Goal: Check status: Check status

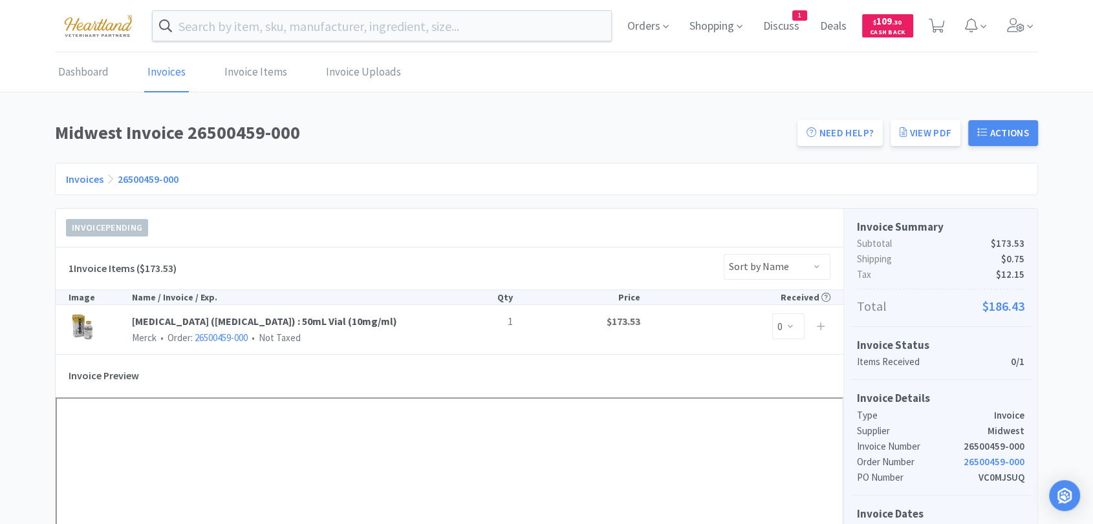
click at [92, 28] on img at bounding box center [98, 26] width 87 height 36
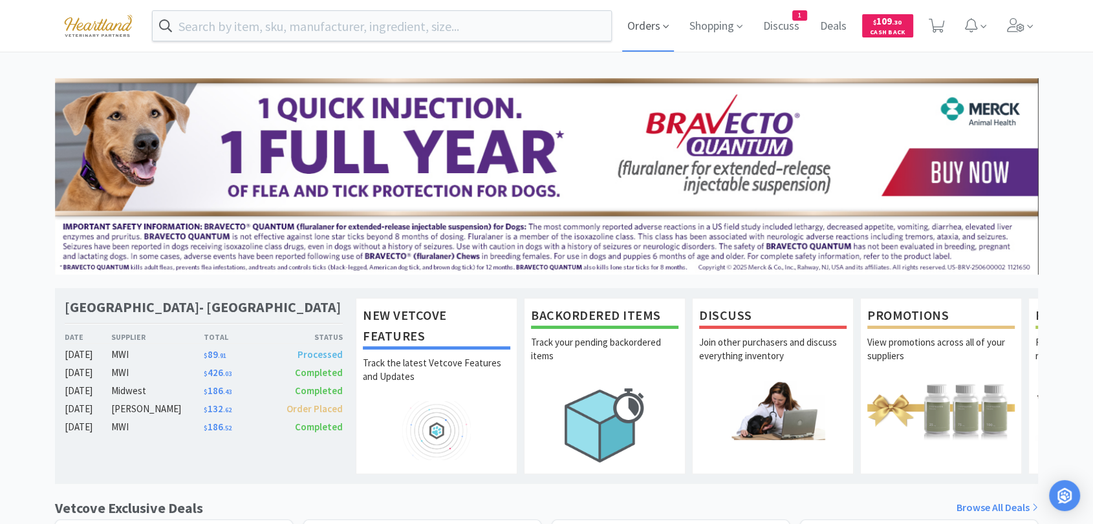
click at [632, 38] on span "Orders" at bounding box center [648, 26] width 52 height 52
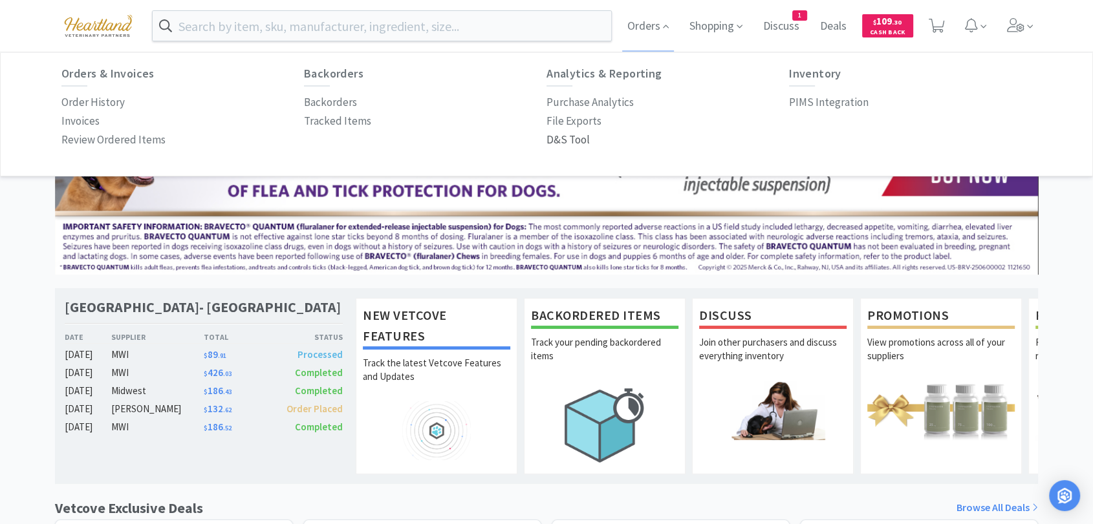
click at [578, 140] on p "D&S Tool" at bounding box center [567, 139] width 43 height 17
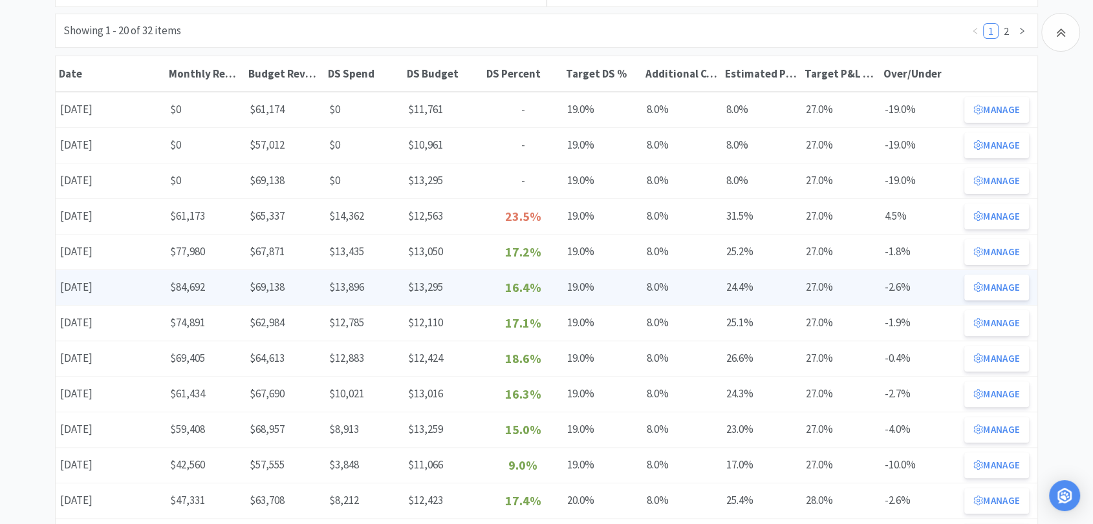
scroll to position [287, 0]
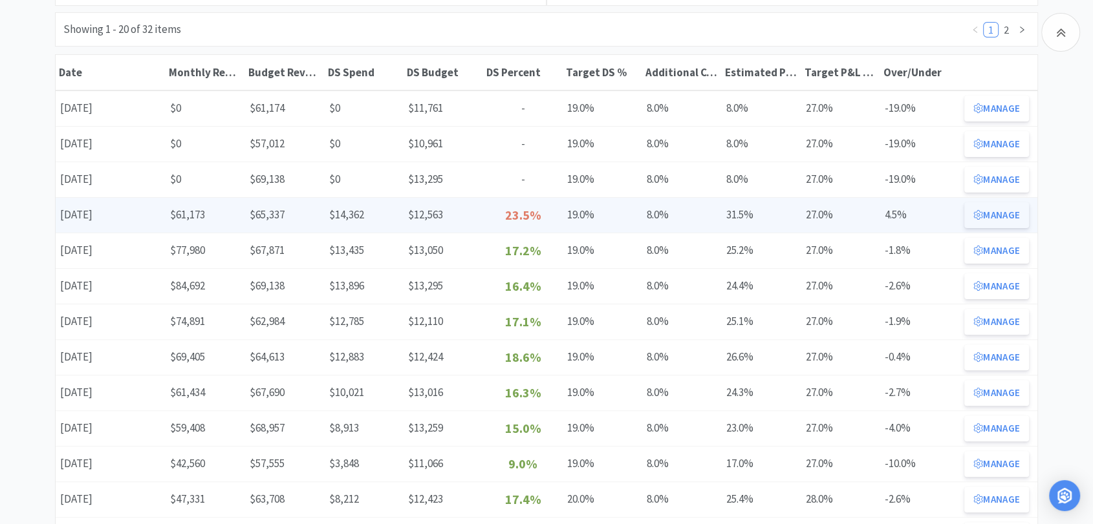
click at [1011, 214] on button "Manage" at bounding box center [996, 215] width 65 height 26
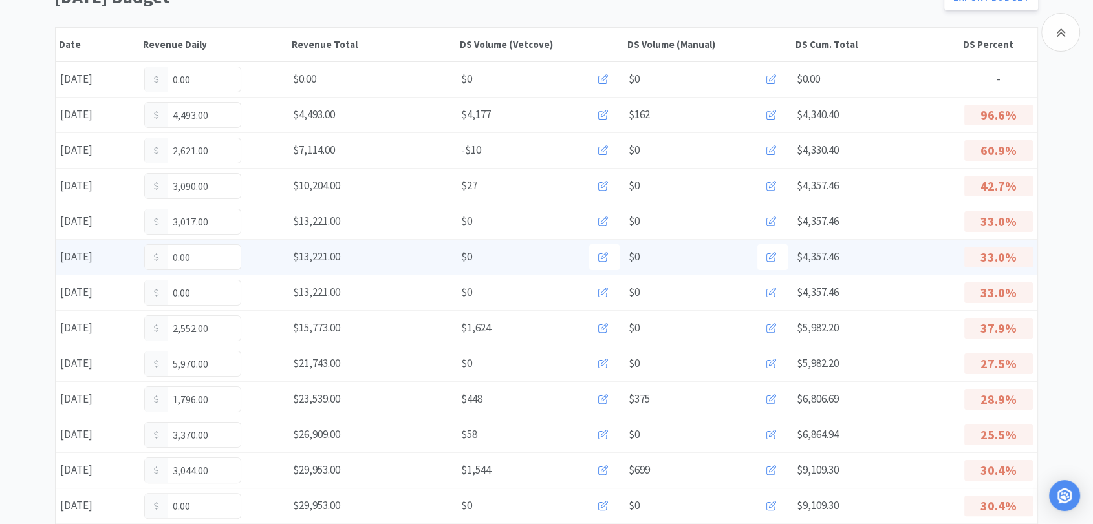
scroll to position [144, 0]
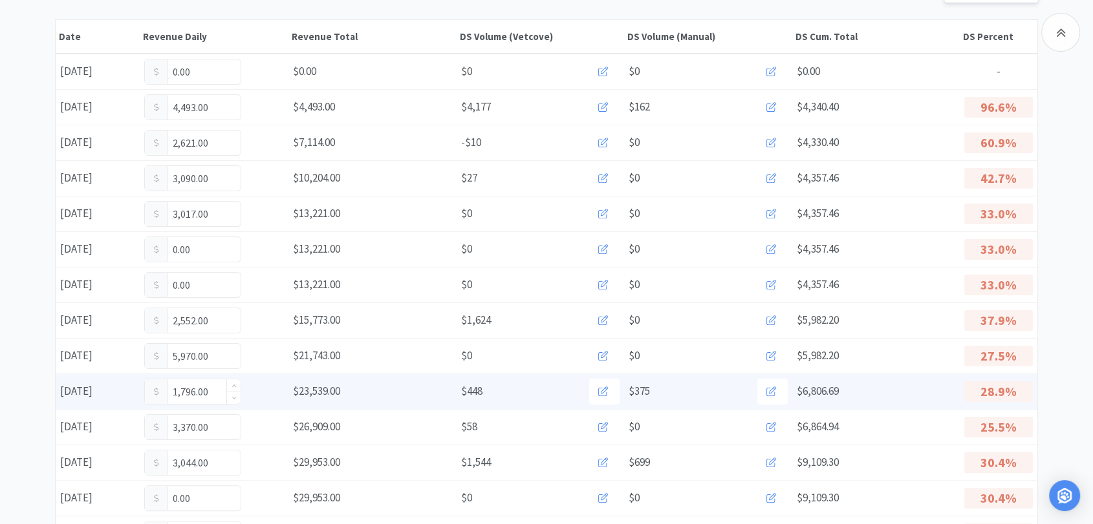
click at [211, 390] on input "1,796.00" at bounding box center [193, 392] width 96 height 25
type input "1"
type input "2,696"
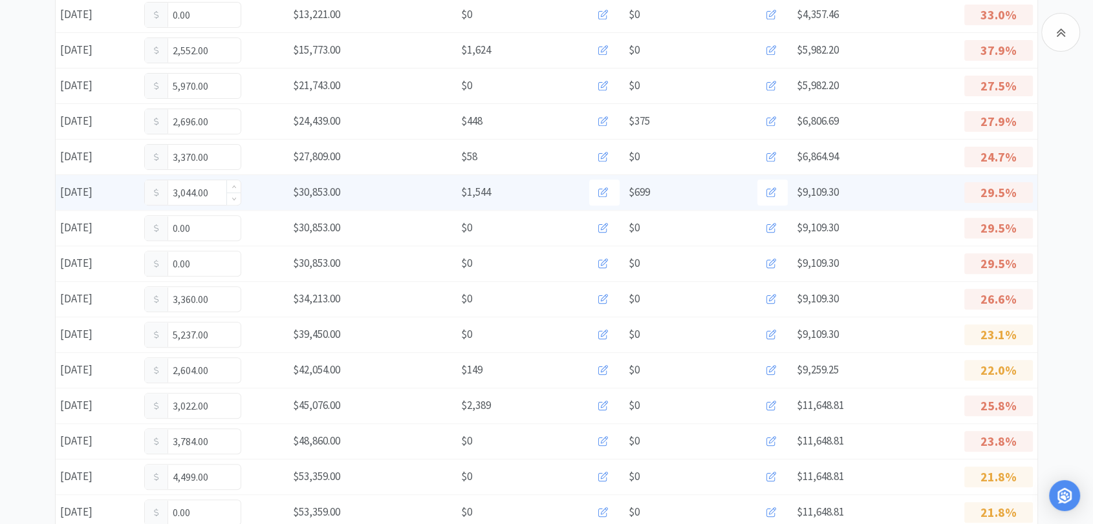
scroll to position [502, 0]
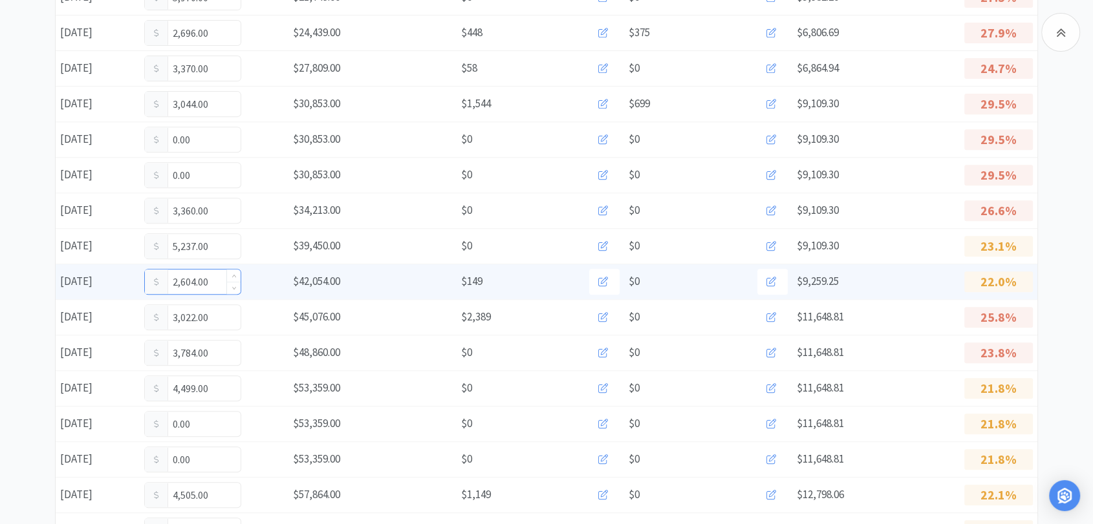
click at [211, 275] on input "2,604.00" at bounding box center [193, 282] width 96 height 25
type input "2"
type input "3,022"
click at [215, 279] on input "3,022.00" at bounding box center [193, 282] width 96 height 25
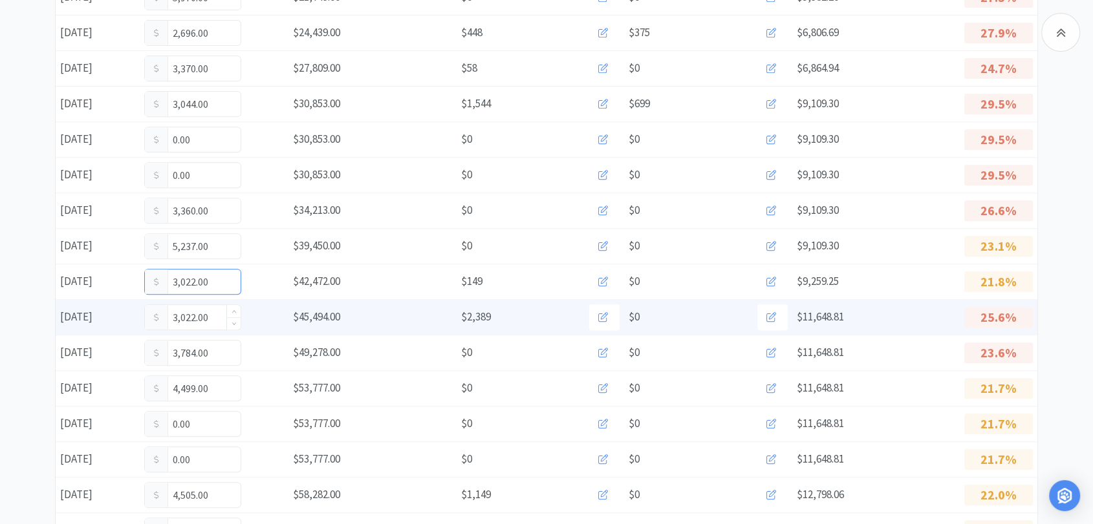
click at [211, 316] on input "3,022.00" at bounding box center [193, 317] width 96 height 25
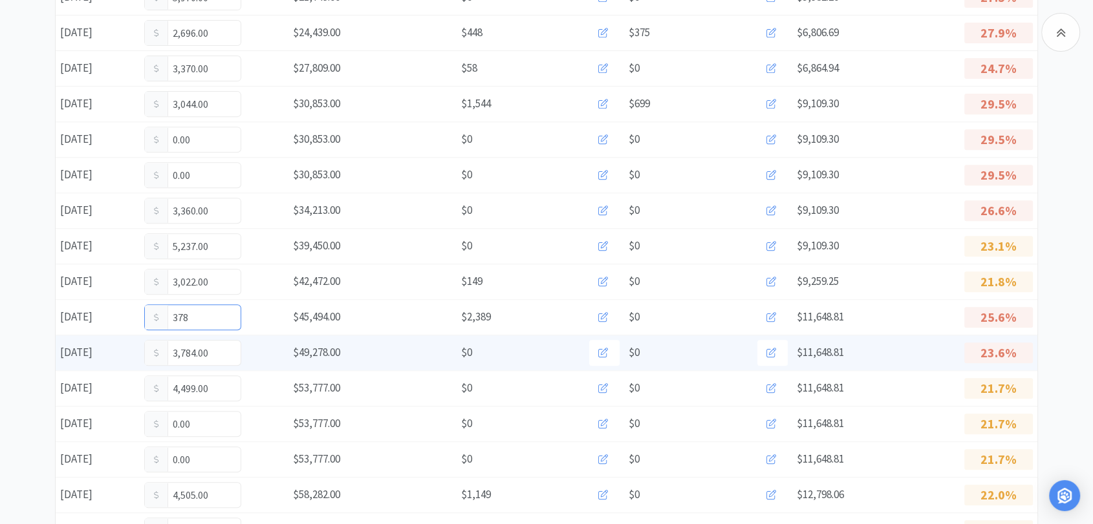
type input "3,784"
click at [217, 351] on input "3,784.00" at bounding box center [193, 353] width 96 height 25
type input "3"
type input "4,899"
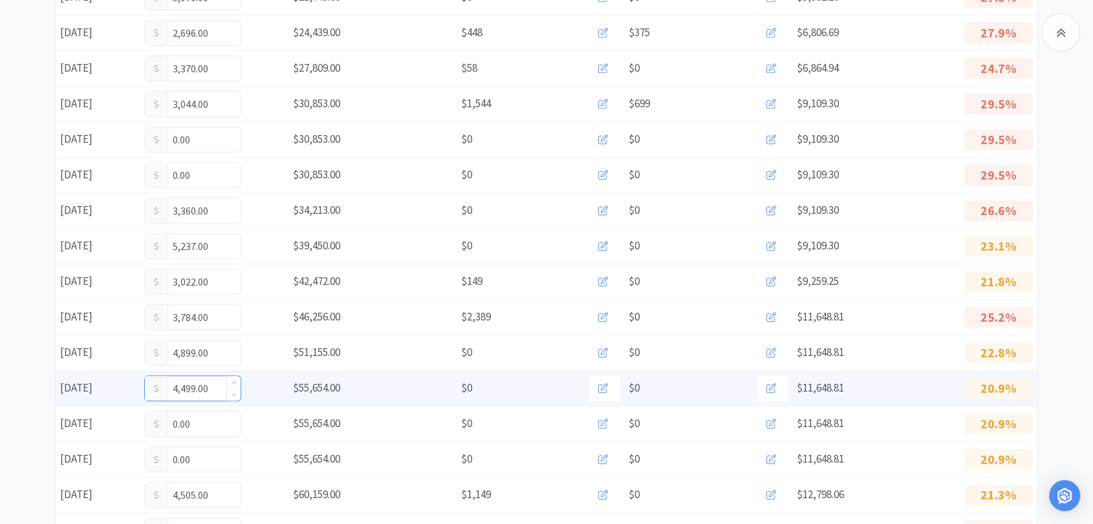
click at [215, 388] on input "4,499.00" at bounding box center [193, 388] width 96 height 25
type input "4"
type input "0"
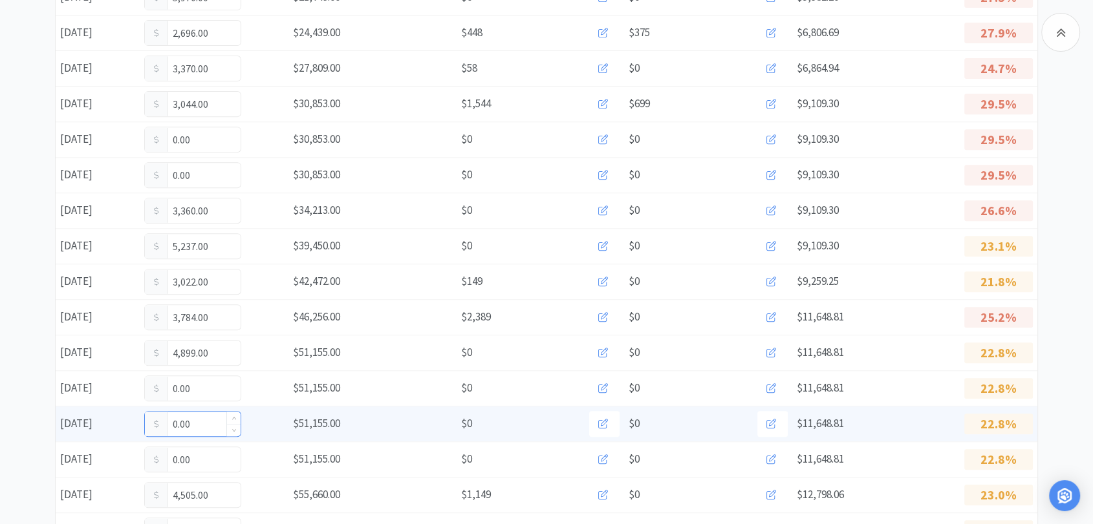
click at [201, 428] on input "0.00" at bounding box center [193, 424] width 96 height 25
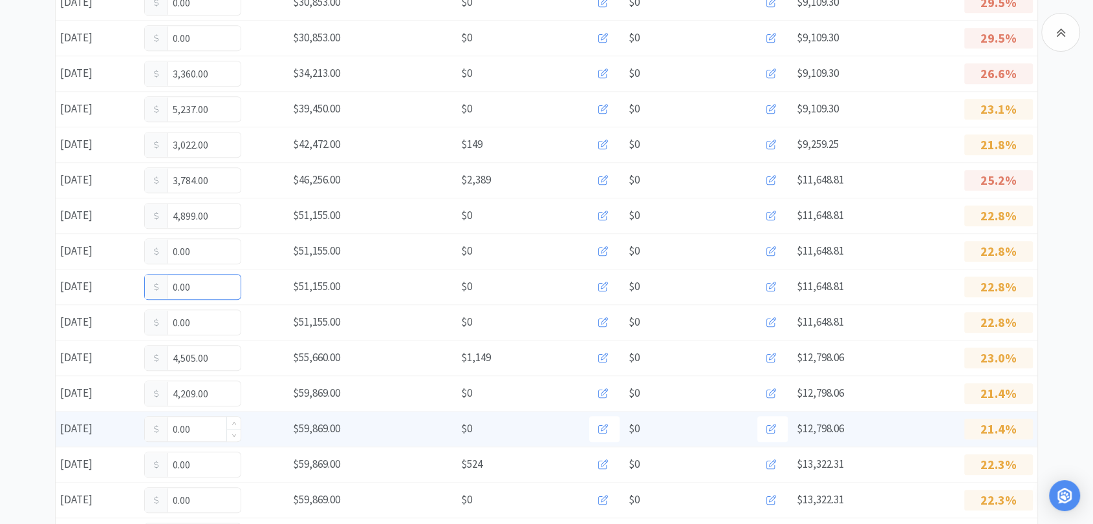
scroll to position [647, 0]
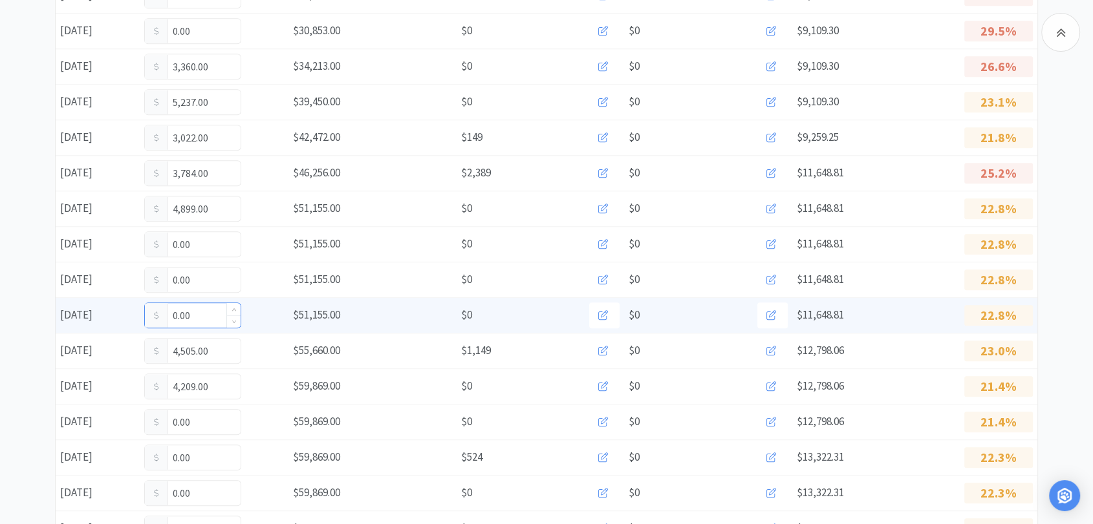
click at [194, 313] on input "0.00" at bounding box center [193, 315] width 96 height 25
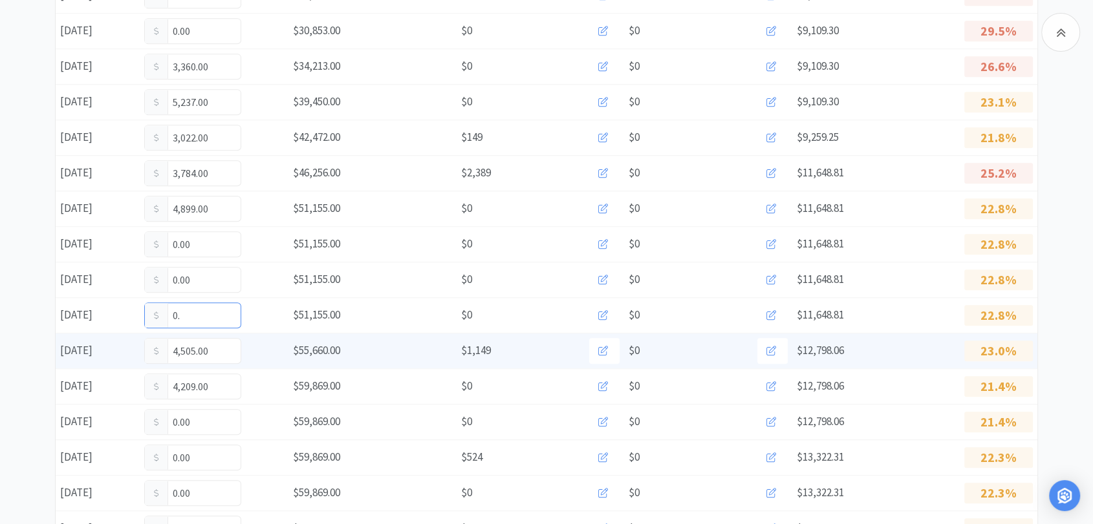
type input "0"
type input "4,505"
click at [212, 353] on input "4,505.00" at bounding box center [193, 351] width 96 height 25
type input "4"
type input "4,559"
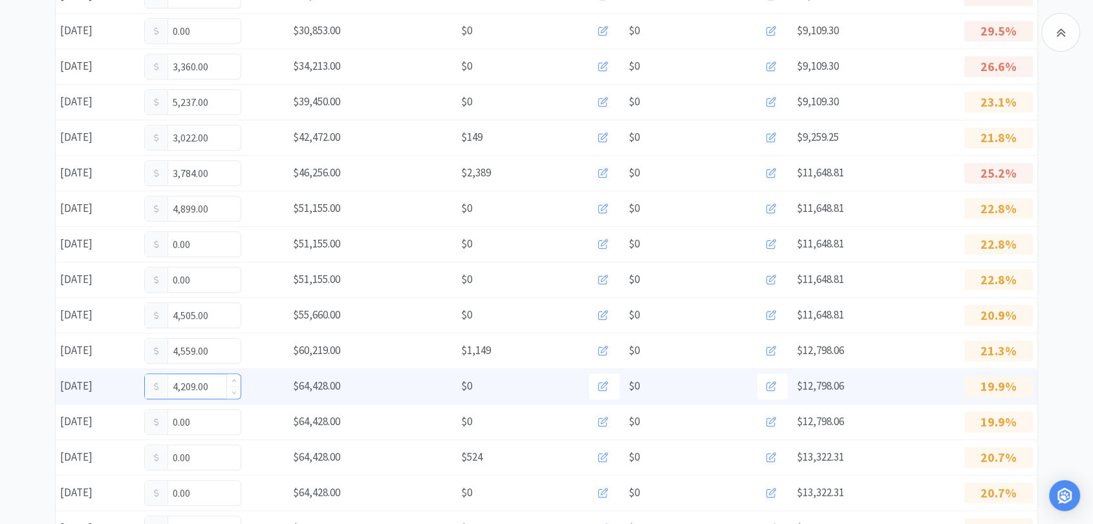
click at [213, 389] on input "4,209.00" at bounding box center [193, 386] width 96 height 25
type input "4"
type input "2,534"
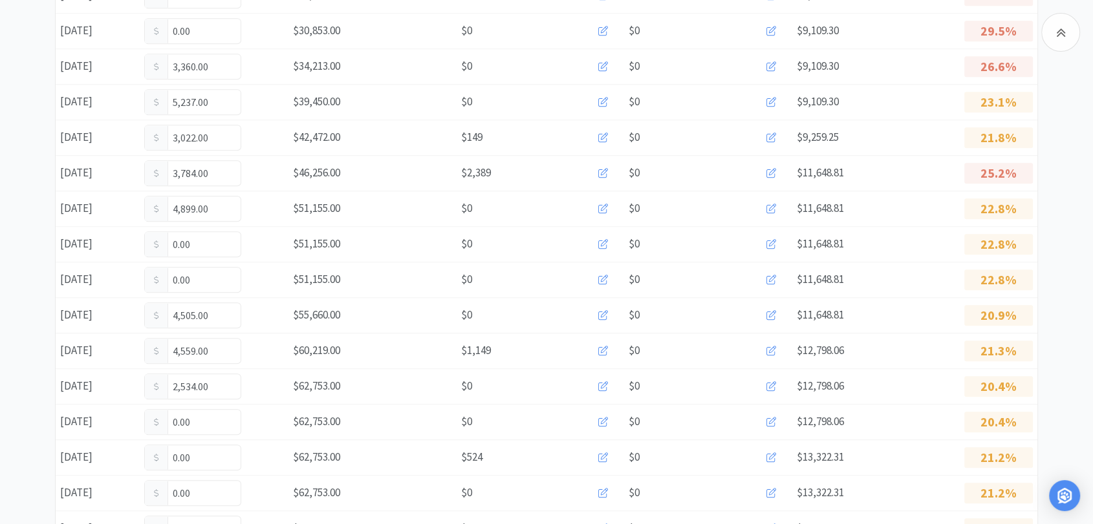
click at [197, 422] on input "0.00" at bounding box center [193, 422] width 96 height 25
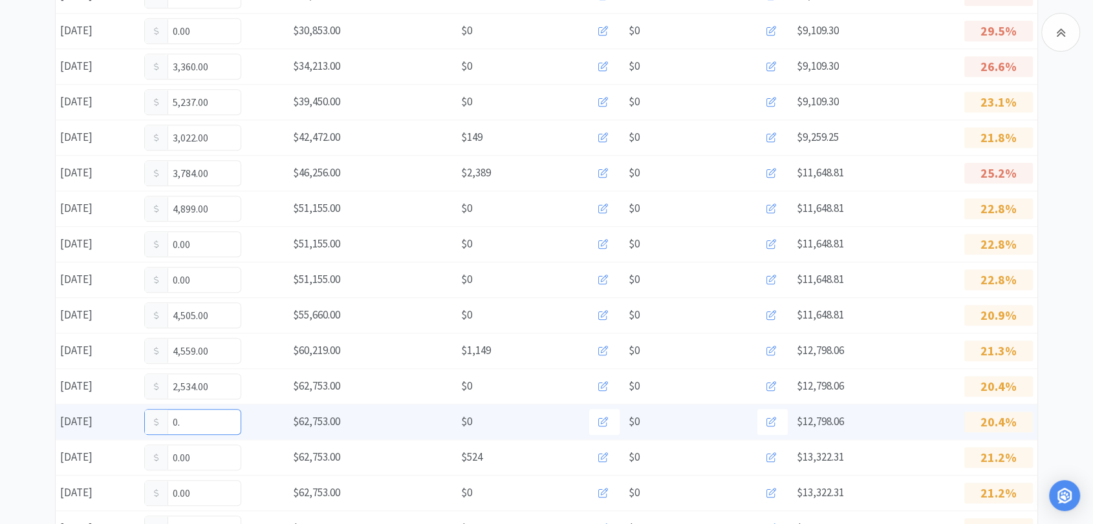
type input "0"
type input "2,739"
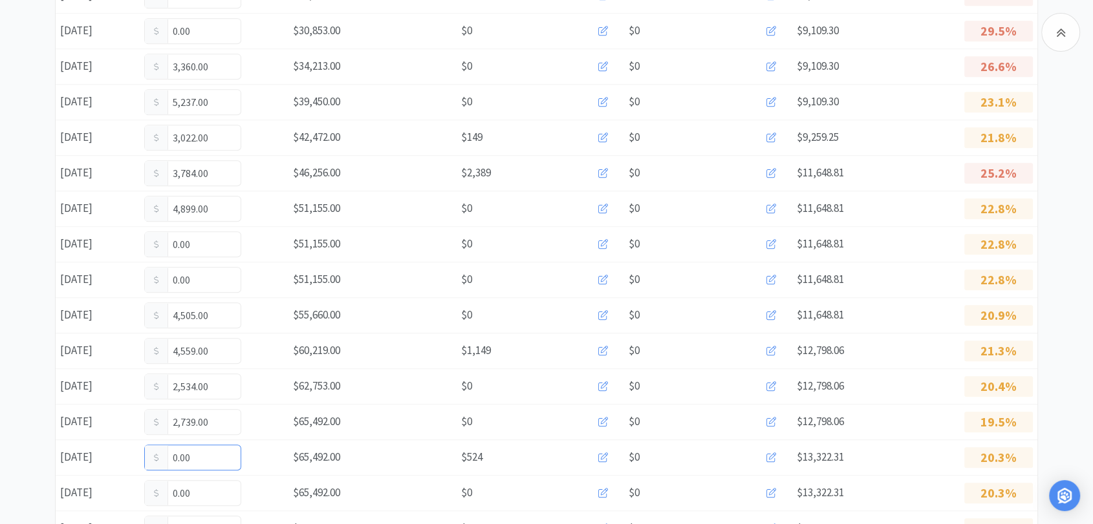
click at [208, 455] on input "0.00" at bounding box center [193, 458] width 96 height 25
type input "0"
type input "3,271"
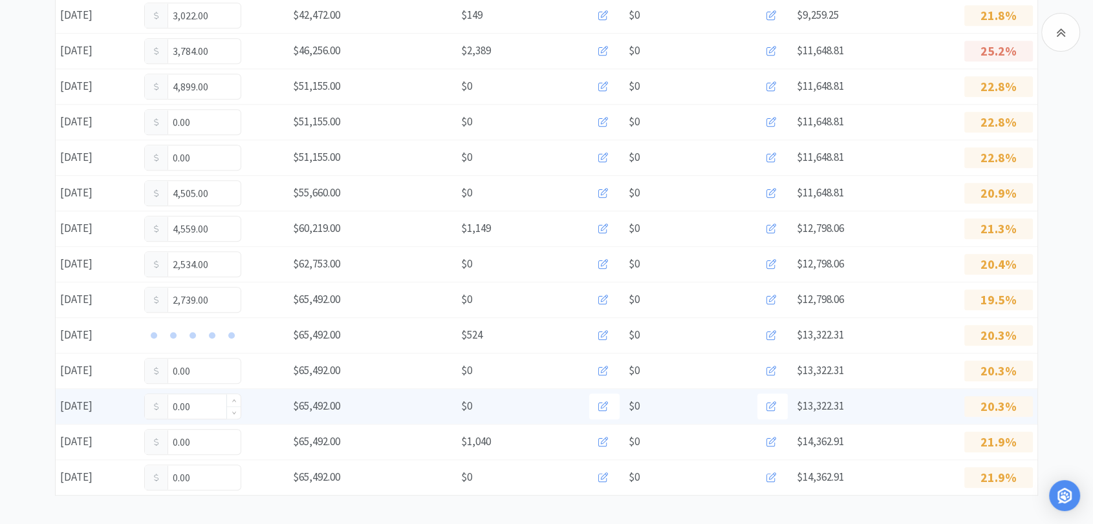
scroll to position [777, 0]
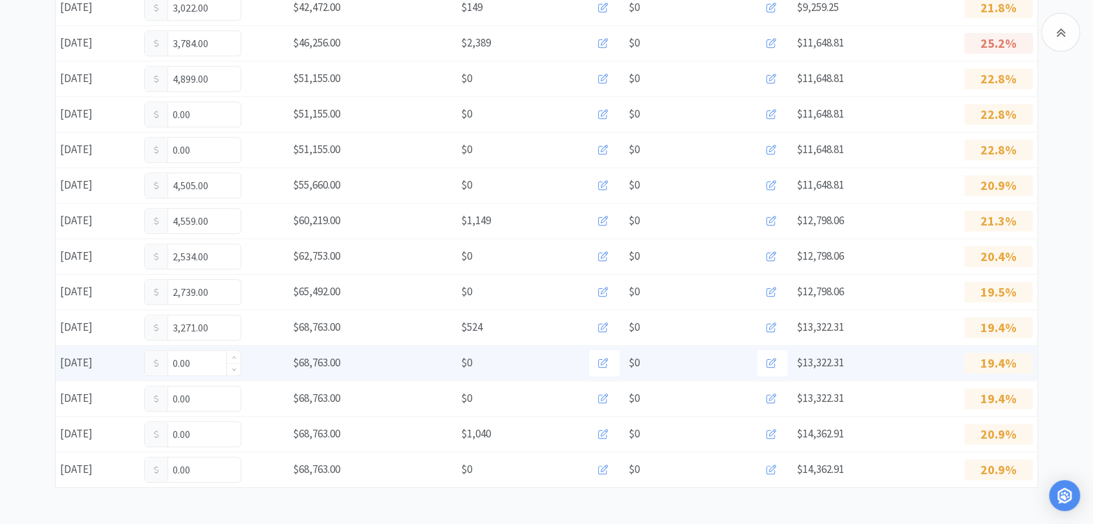
click at [207, 358] on input "0.00" at bounding box center [193, 363] width 96 height 25
type input "0"
type input "492"
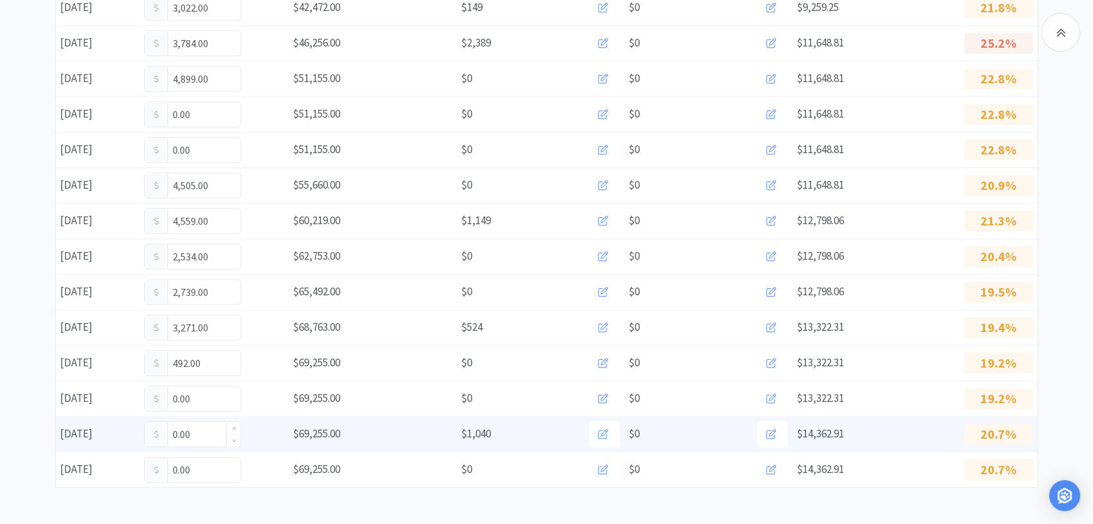
click at [214, 432] on input "0.00" at bounding box center [193, 434] width 96 height 25
type input "0"
type input "2,548"
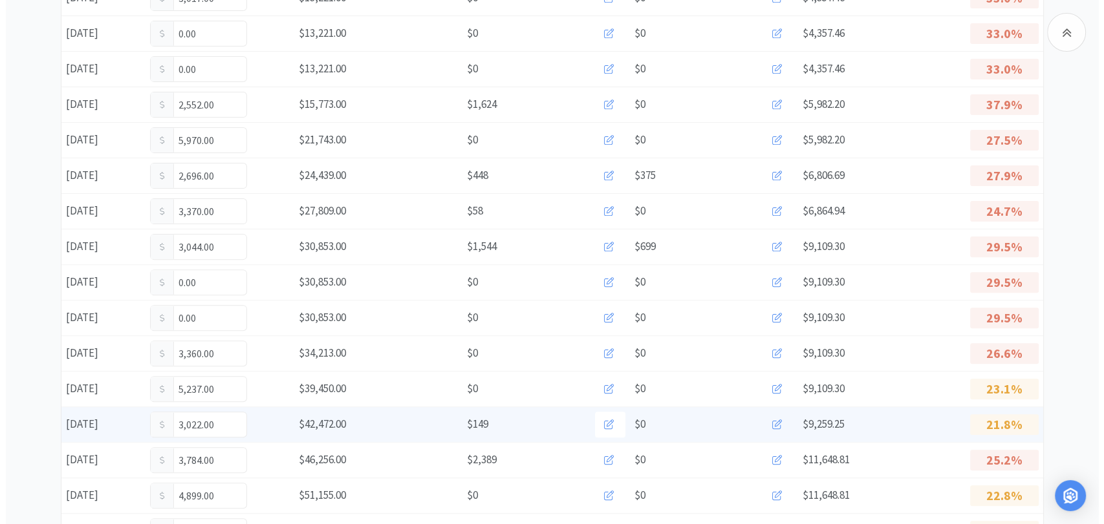
scroll to position [502, 0]
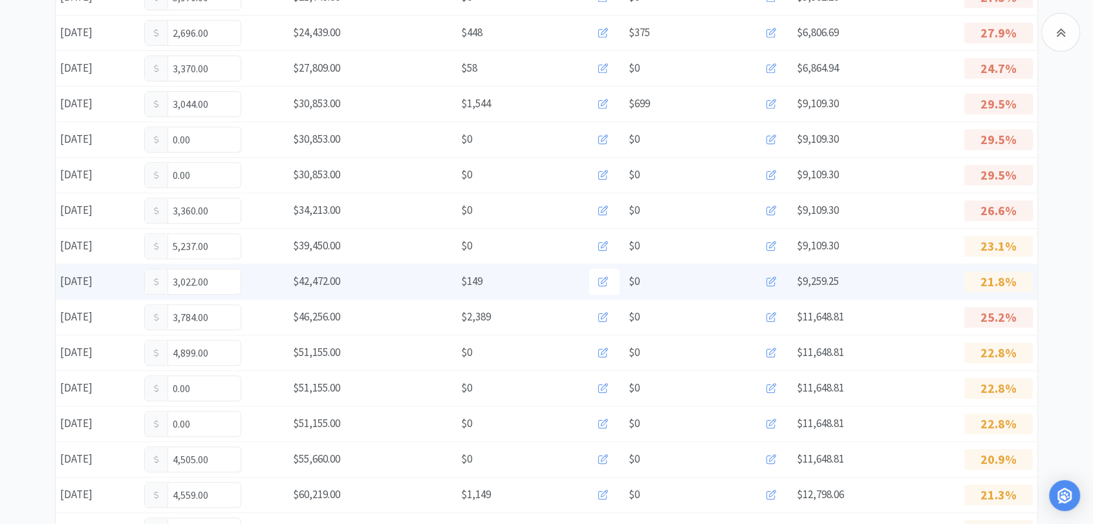
click at [773, 282] on icon at bounding box center [771, 282] width 10 height 10
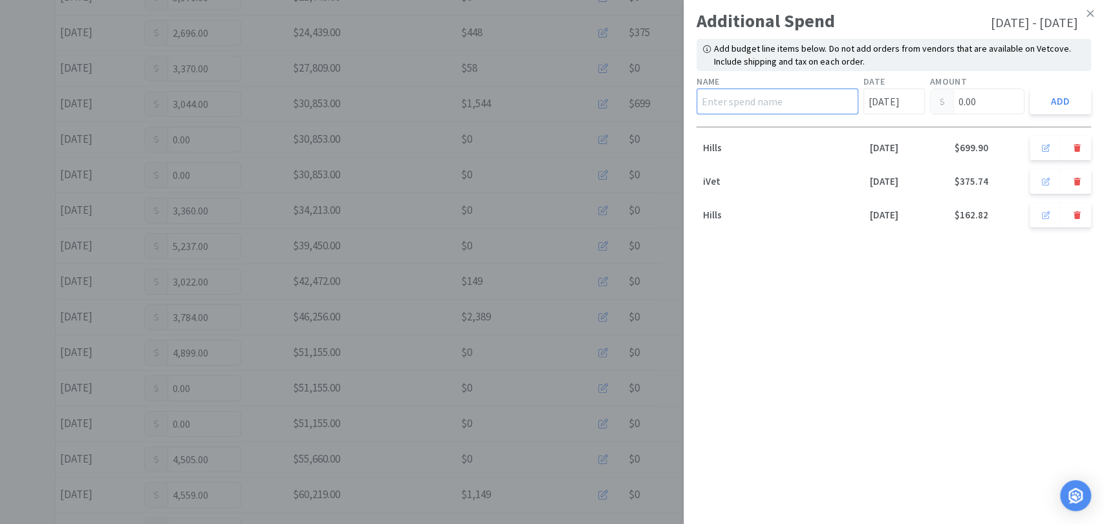
drag, startPoint x: 790, startPoint y: 101, endPoint x: 787, endPoint y: 114, distance: 13.8
click at [790, 102] on input "text" at bounding box center [777, 102] width 162 height 26
type input "Hills"
click at [882, 98] on input "[DATE]" at bounding box center [893, 102] width 61 height 26
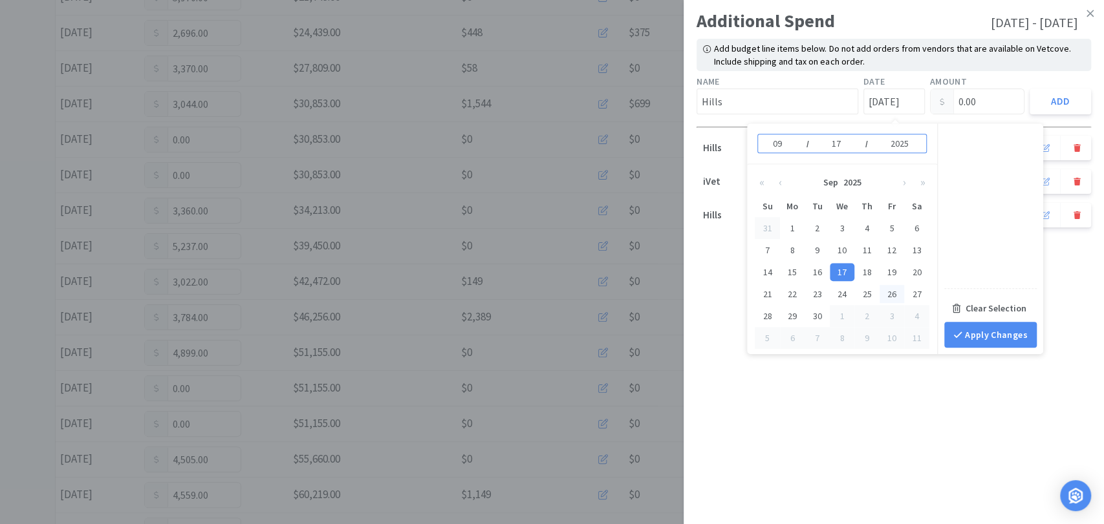
click at [892, 291] on div "26" at bounding box center [891, 294] width 25 height 18
type input "[DATE]"
type input "26"
click at [972, 98] on input "0.00" at bounding box center [978, 101] width 94 height 25
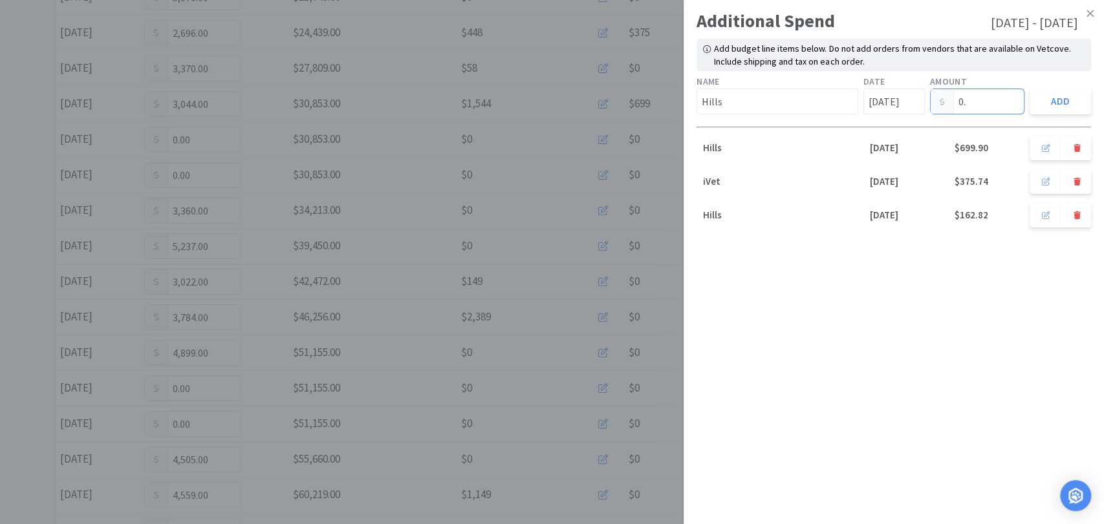
type input "0"
type input "996.59"
click at [1052, 102] on button "Add" at bounding box center [1060, 102] width 61 height 26
type input "[DATE]"
type input "0.00"
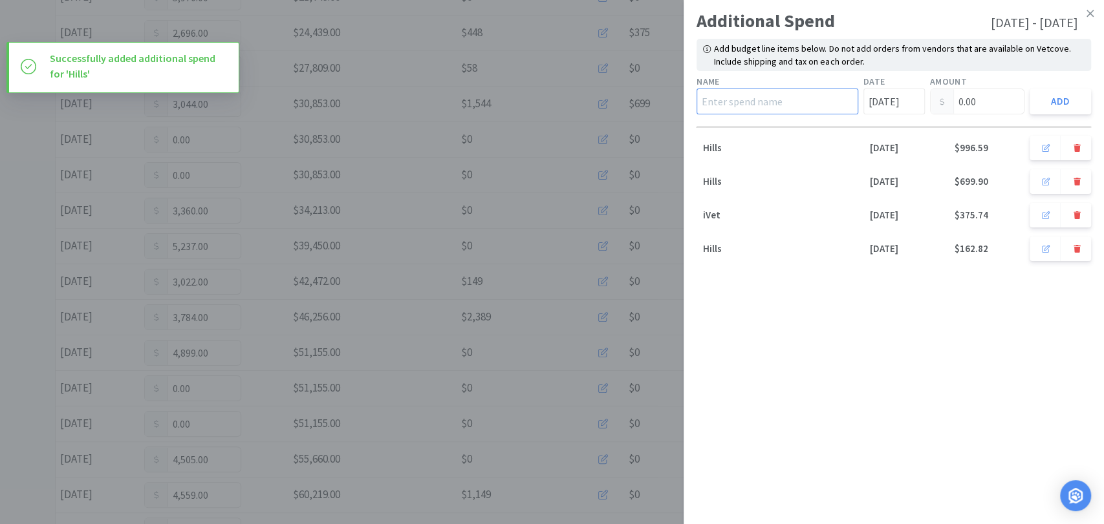
click at [799, 92] on input "text" at bounding box center [777, 102] width 162 height 26
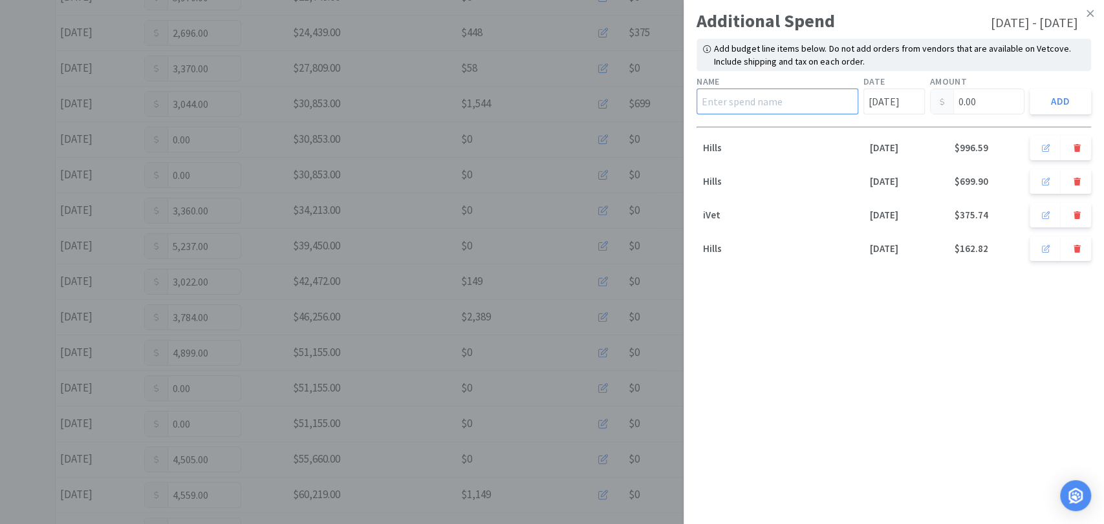
type input "Hills"
click at [887, 102] on input "[DATE]" at bounding box center [893, 102] width 61 height 26
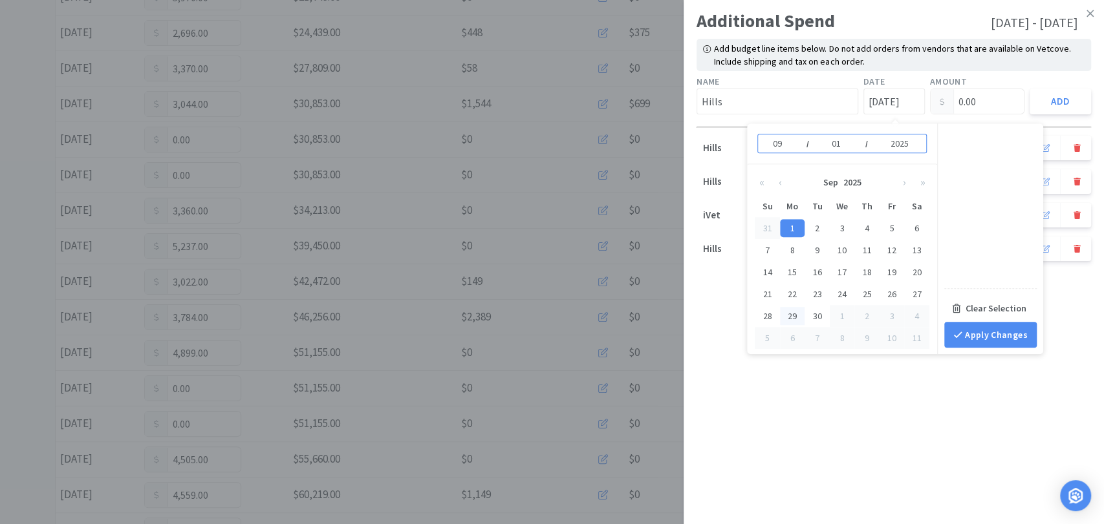
click at [790, 315] on div "29" at bounding box center [792, 316] width 25 height 18
type input "[DATE]"
type input "29"
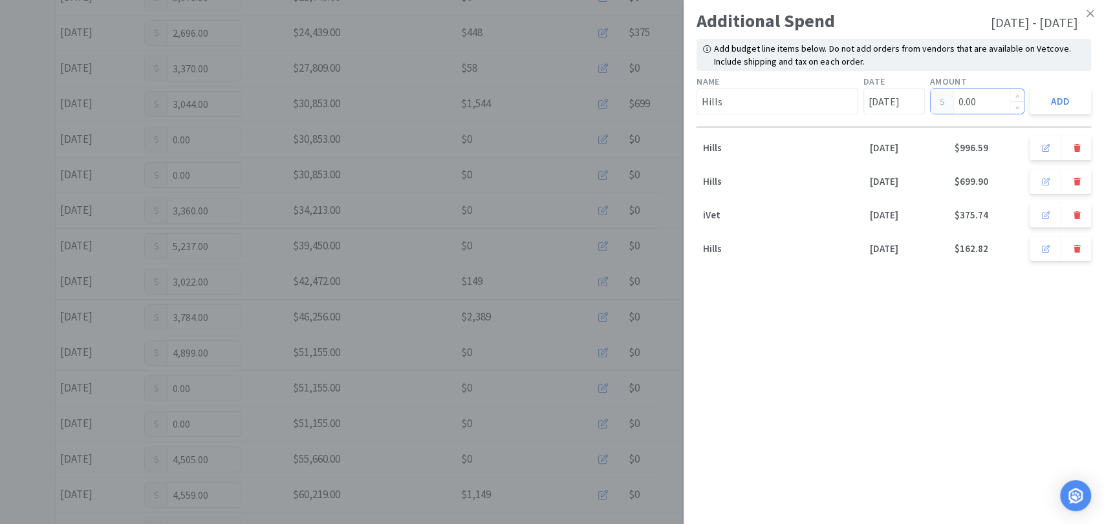
click at [998, 100] on input "0.00" at bounding box center [978, 101] width 94 height 25
type input "0"
type input "75.49"
click at [1057, 105] on button "Add" at bounding box center [1060, 102] width 61 height 26
type input "[DATE]"
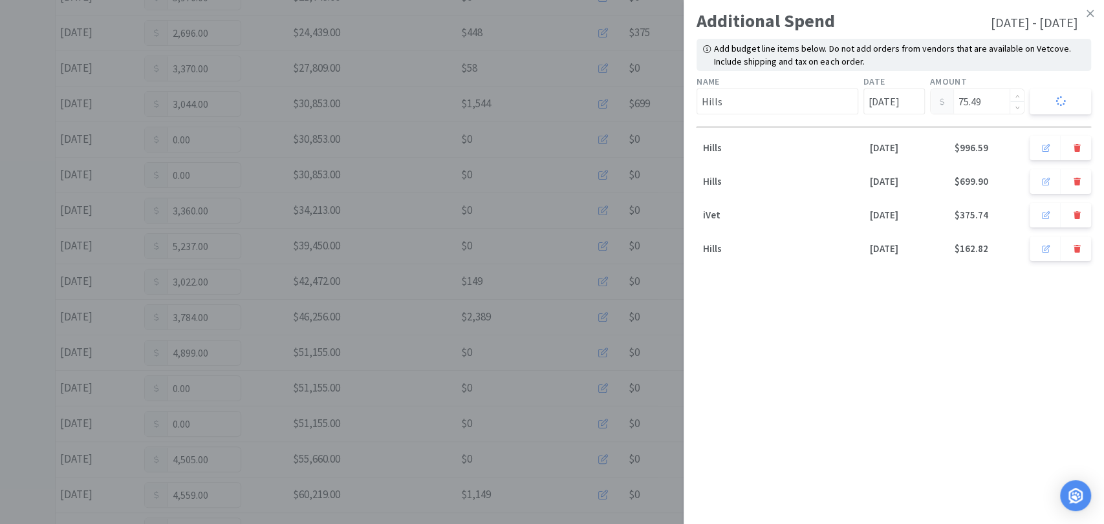
type input "0.00"
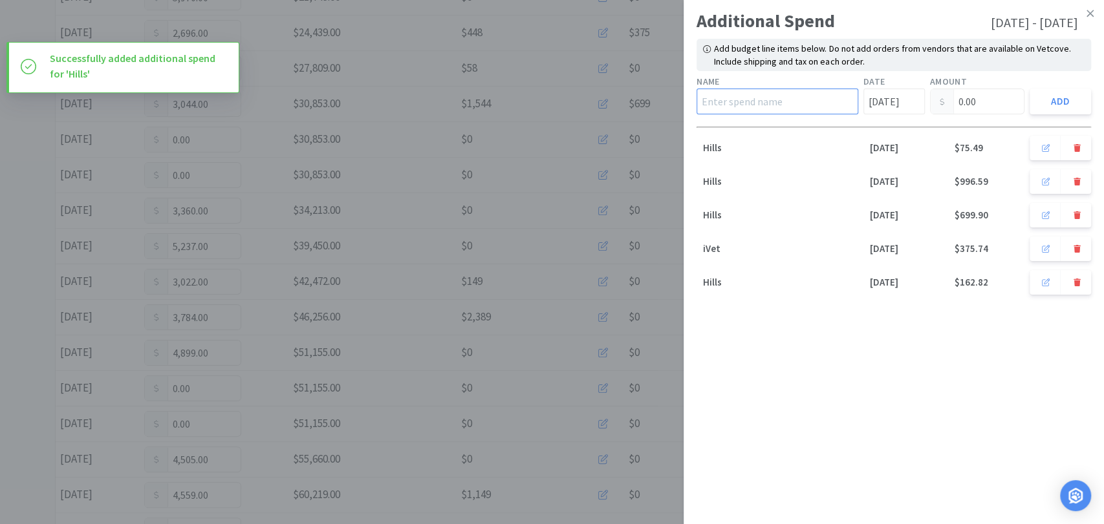
click at [789, 96] on input "text" at bounding box center [777, 102] width 162 height 26
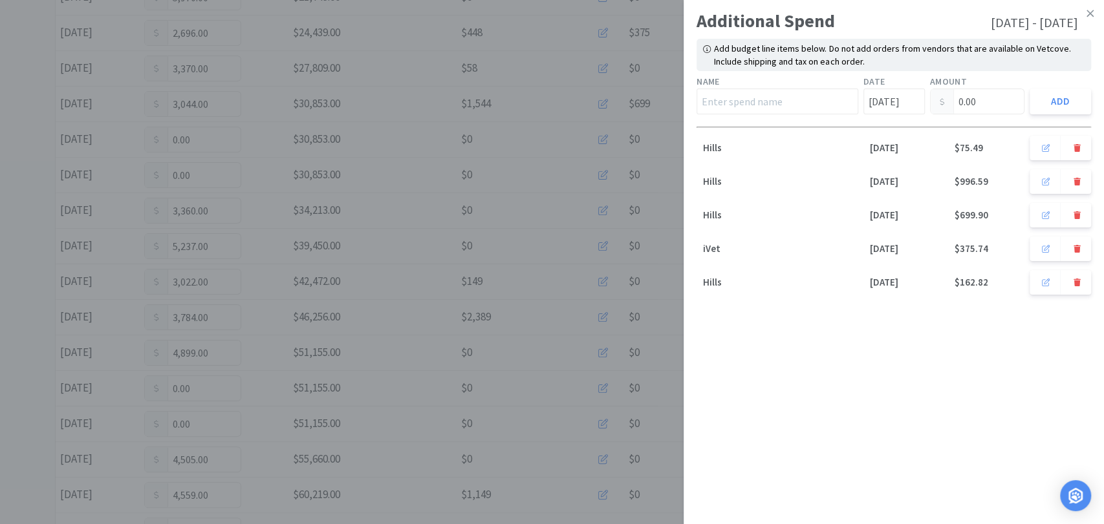
click at [706, 244] on p "iVet" at bounding box center [777, 251] width 162 height 20
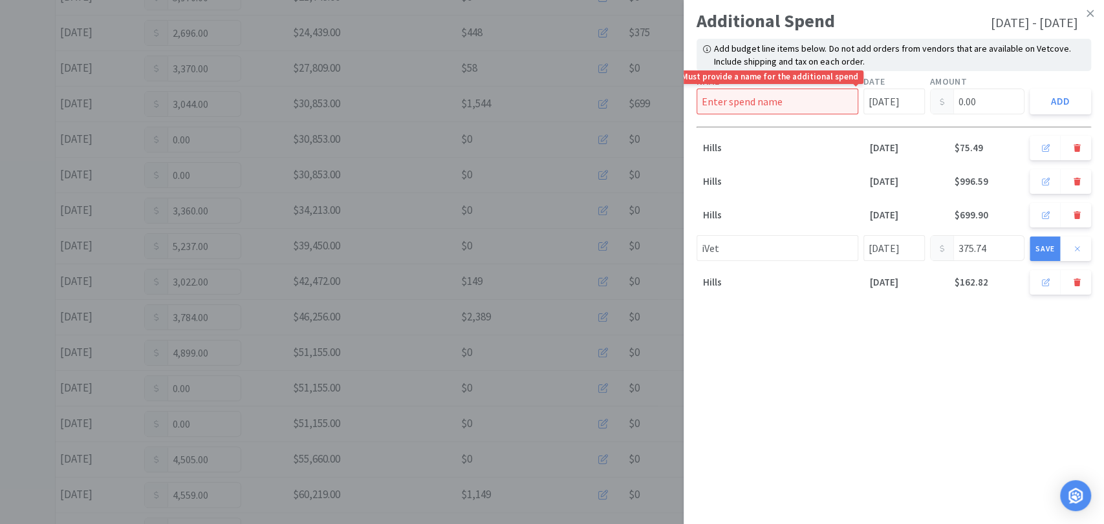
click at [781, 107] on input "text" at bounding box center [777, 102] width 162 height 26
type input "iVet"
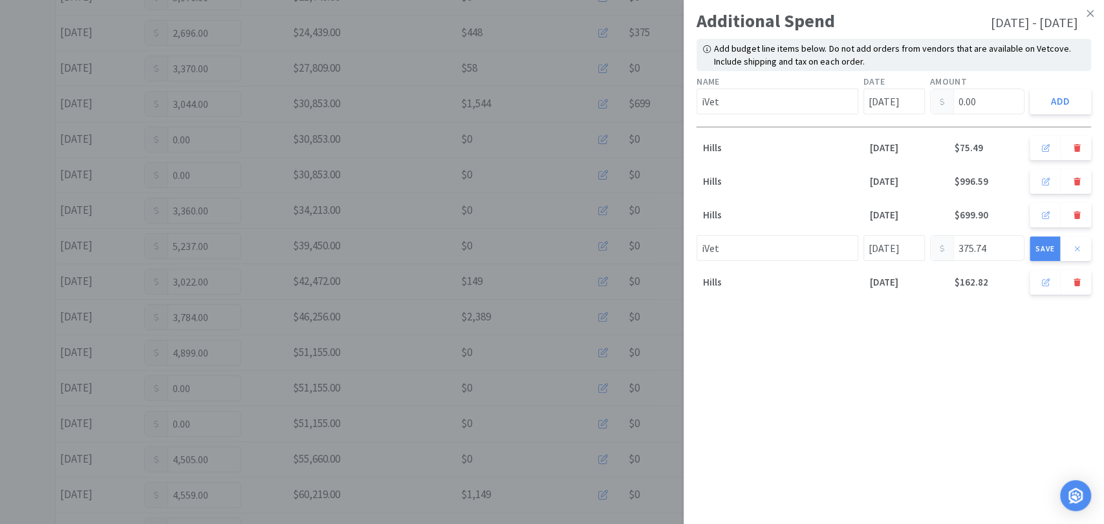
click at [836, 472] on div "Additional Spend [DATE] - [DATE] Add budget line items below. Do not add orders…" at bounding box center [894, 262] width 420 height 524
drag, startPoint x: 890, startPoint y: 361, endPoint x: 949, endPoint y: 331, distance: 65.4
click at [895, 359] on div "Additional Spend [DATE] - [DATE] Add budget line items below. Do not add orders…" at bounding box center [894, 262] width 420 height 524
drag, startPoint x: 954, startPoint y: 389, endPoint x: 993, endPoint y: 361, distance: 48.1
click at [956, 389] on div "Additional Spend [DATE] - [DATE] Add budget line items below. Do not add orders…" at bounding box center [894, 262] width 420 height 524
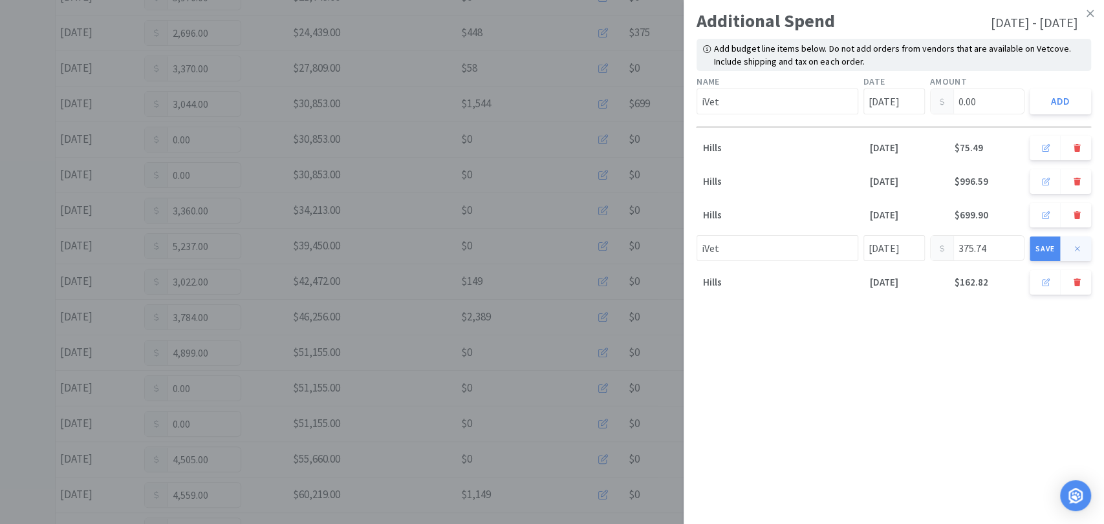
click at [1085, 248] on button at bounding box center [1076, 249] width 31 height 25
click at [865, 406] on div "Additional Spend [DATE] - [DATE] Add budget line items below. Do not add orders…" at bounding box center [894, 262] width 420 height 524
click at [976, 219] on p "$699.90" at bounding box center [977, 218] width 95 height 20
drag, startPoint x: 779, startPoint y: 103, endPoint x: 867, endPoint y: 95, distance: 88.3
click at [781, 102] on input "iVet" at bounding box center [777, 102] width 162 height 26
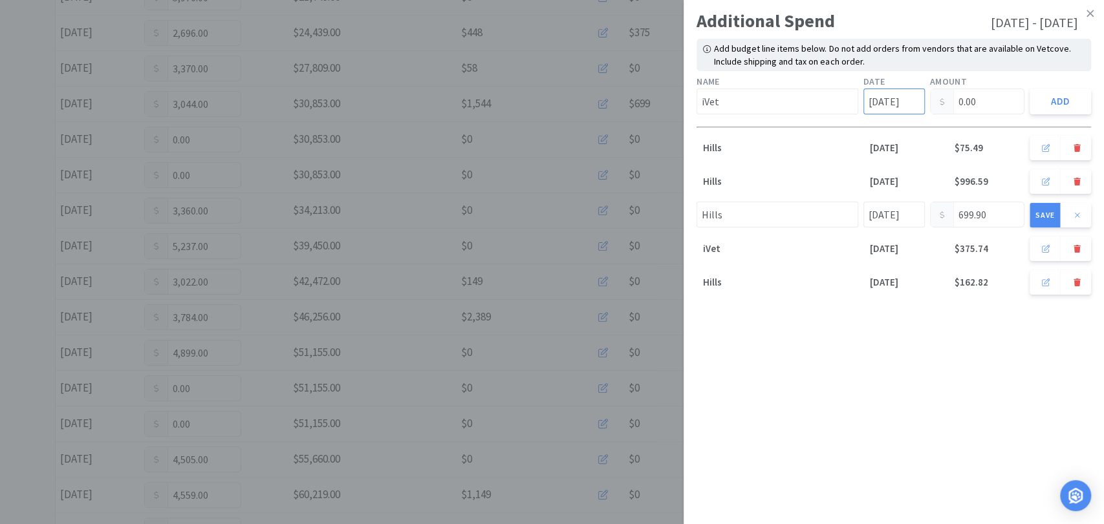
click at [890, 100] on input "[DATE]" at bounding box center [893, 102] width 61 height 26
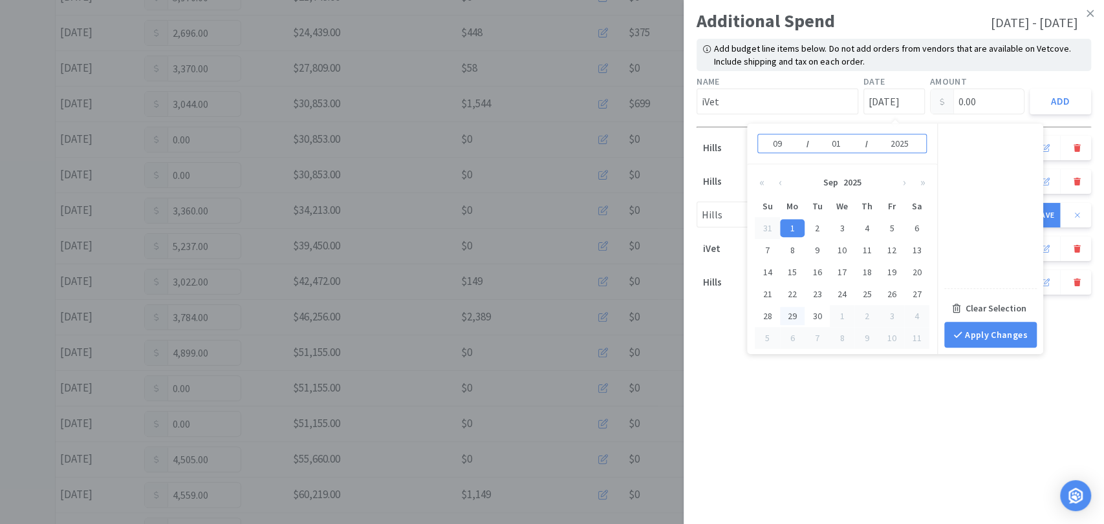
click at [801, 311] on div "29" at bounding box center [792, 316] width 25 height 18
type input "[DATE]"
type input "29"
click at [987, 105] on input "0.00" at bounding box center [978, 101] width 94 height 25
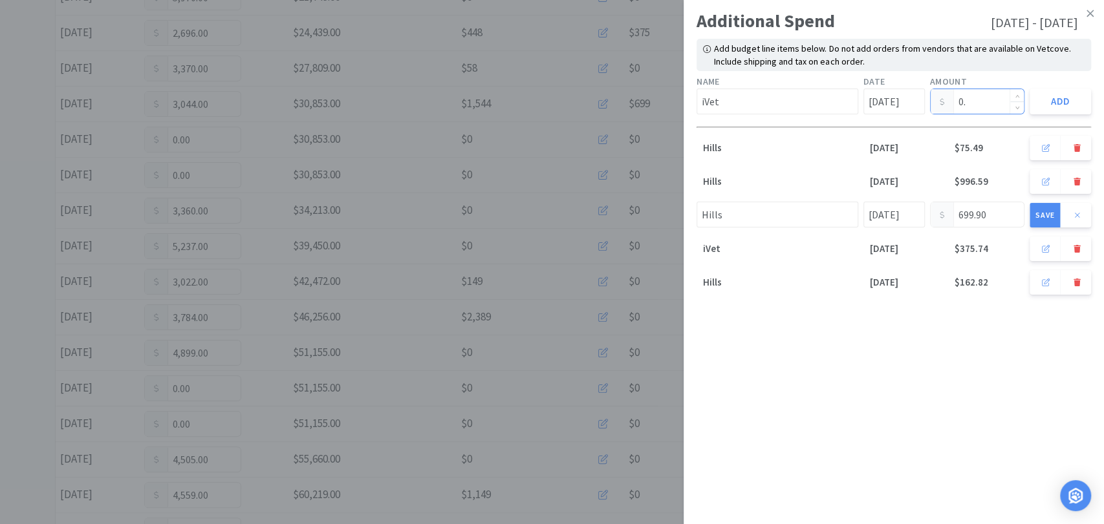
type input "0"
type input "3"
type input "273.89"
click at [1057, 92] on button "Add" at bounding box center [1060, 102] width 61 height 26
type input "[DATE]"
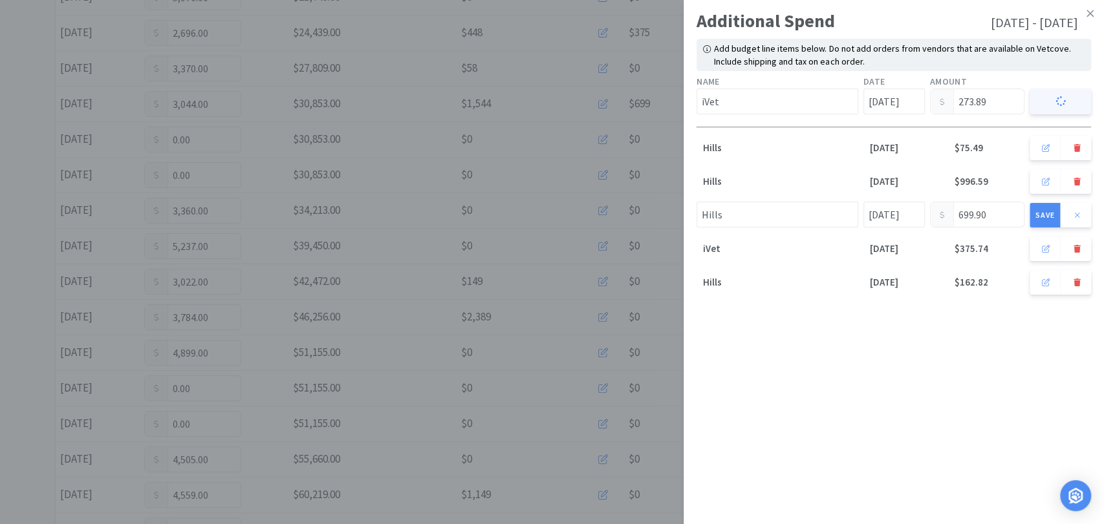
type input "0.00"
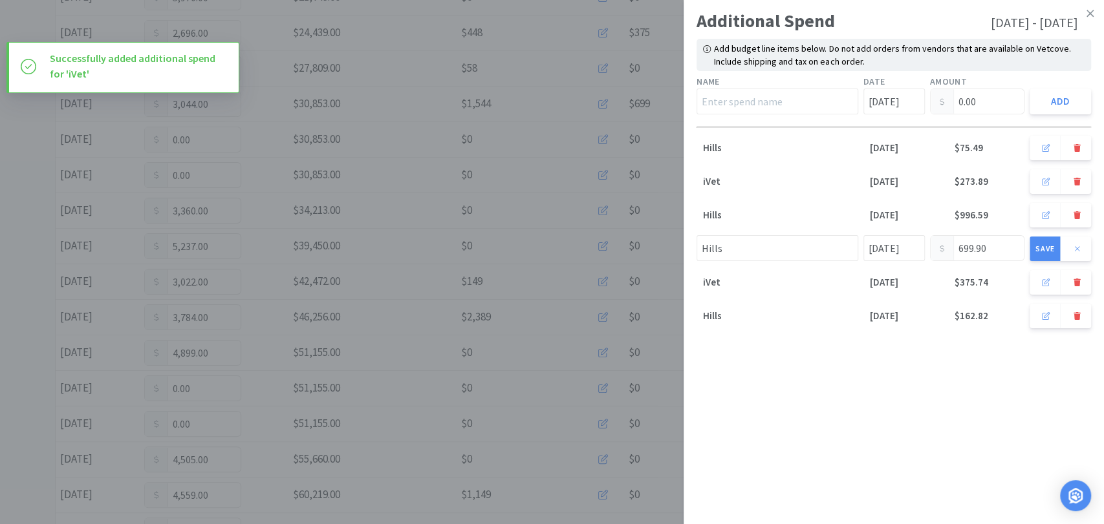
click at [853, 405] on div "Additional Spend [DATE] - [DATE] Add budget line items below. Do not add orders…" at bounding box center [894, 262] width 420 height 524
click at [1083, 245] on button at bounding box center [1076, 249] width 31 height 25
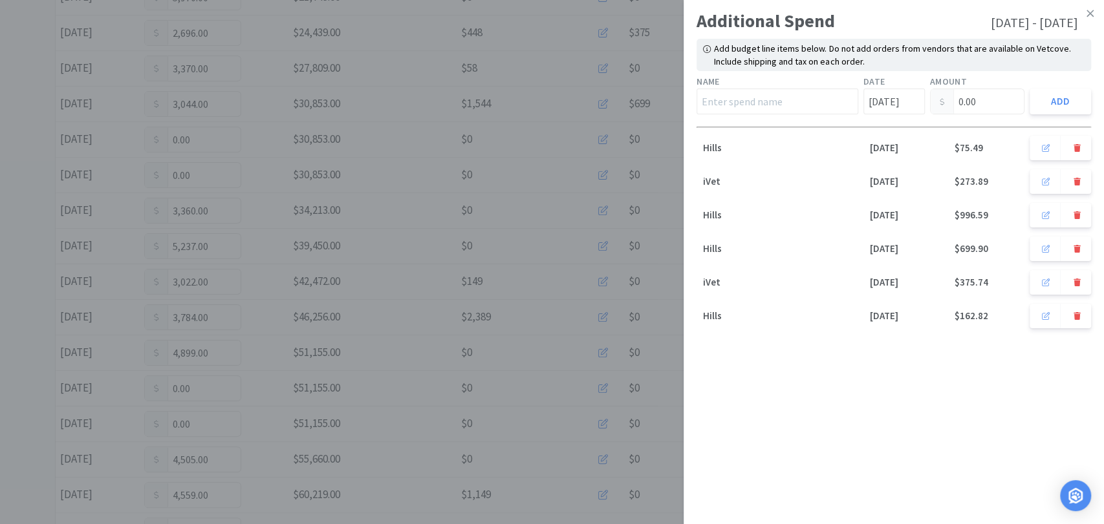
click at [1044, 404] on div "Additional Spend [DATE] - [DATE] Add budget line items below. Do not add orders…" at bounding box center [894, 262] width 420 height 524
drag, startPoint x: 822, startPoint y: 404, endPoint x: 1029, endPoint y: 245, distance: 261.0
click at [843, 387] on div "Additional Spend [DATE] - [DATE] Add budget line items below. Do not add orders…" at bounding box center [894, 262] width 420 height 524
click at [1090, 14] on icon at bounding box center [1089, 13] width 7 height 7
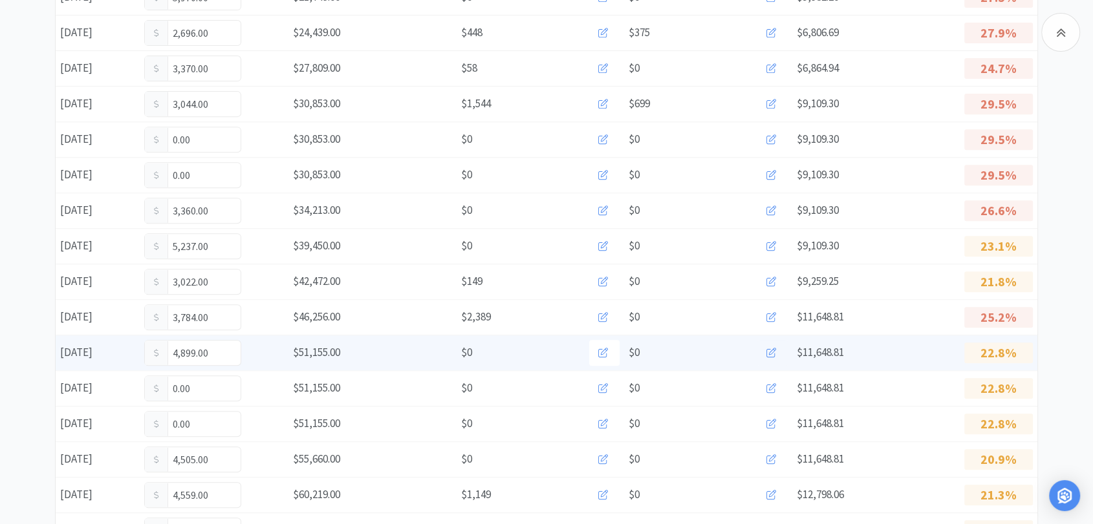
click at [769, 350] on icon at bounding box center [771, 353] width 10 height 10
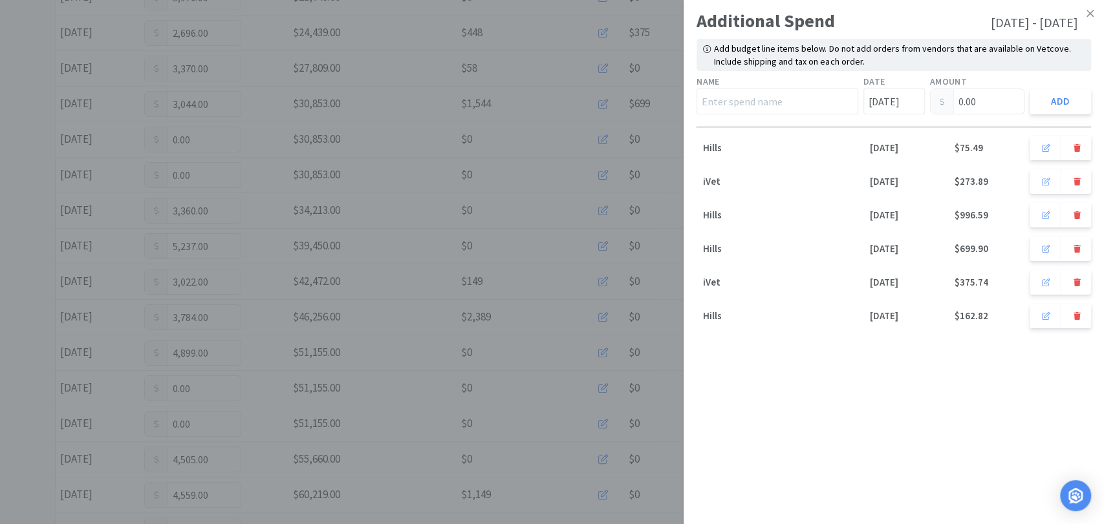
click at [1086, 25] on link at bounding box center [1090, 14] width 23 height 28
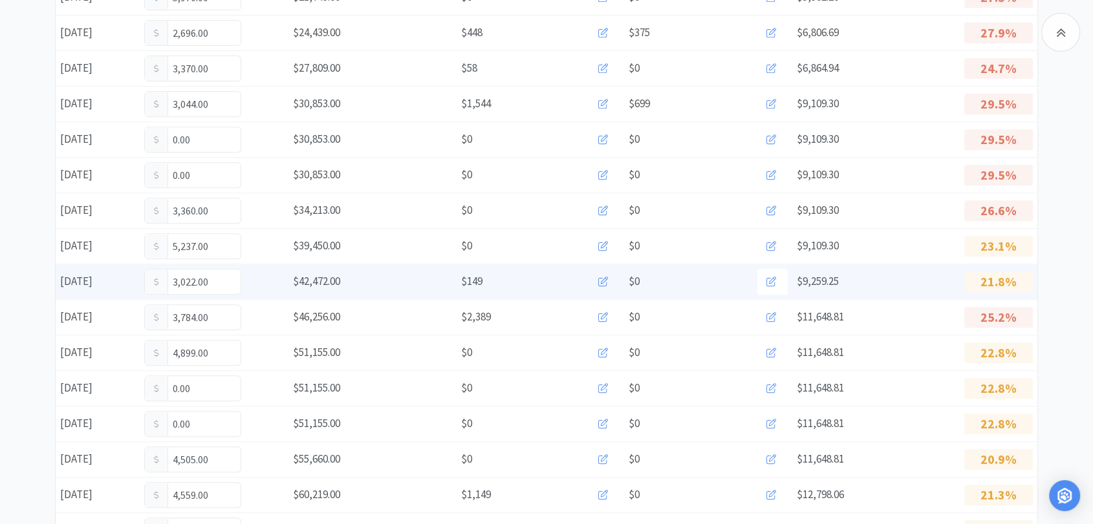
click at [610, 282] on button at bounding box center [604, 282] width 30 height 26
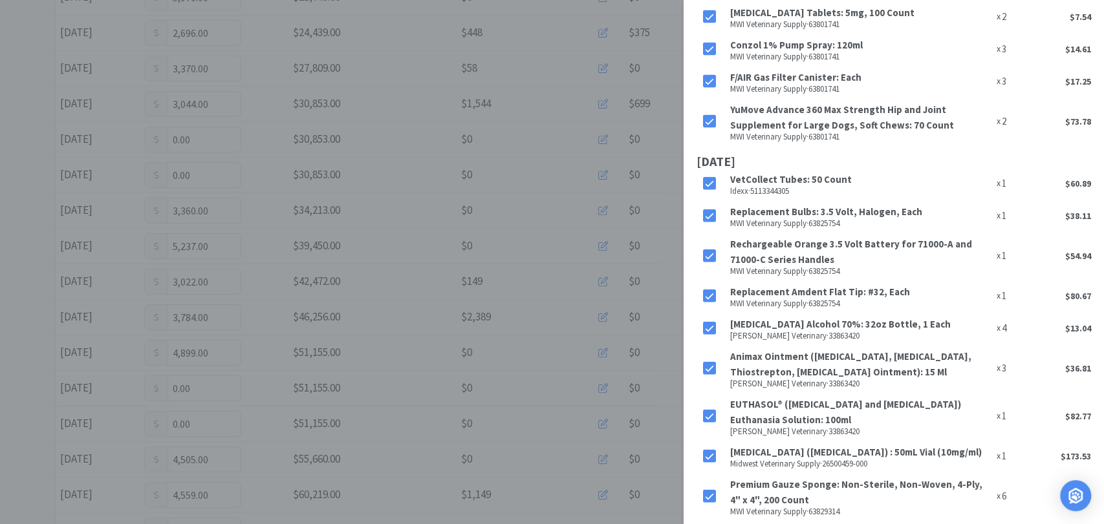
scroll to position [5149, 0]
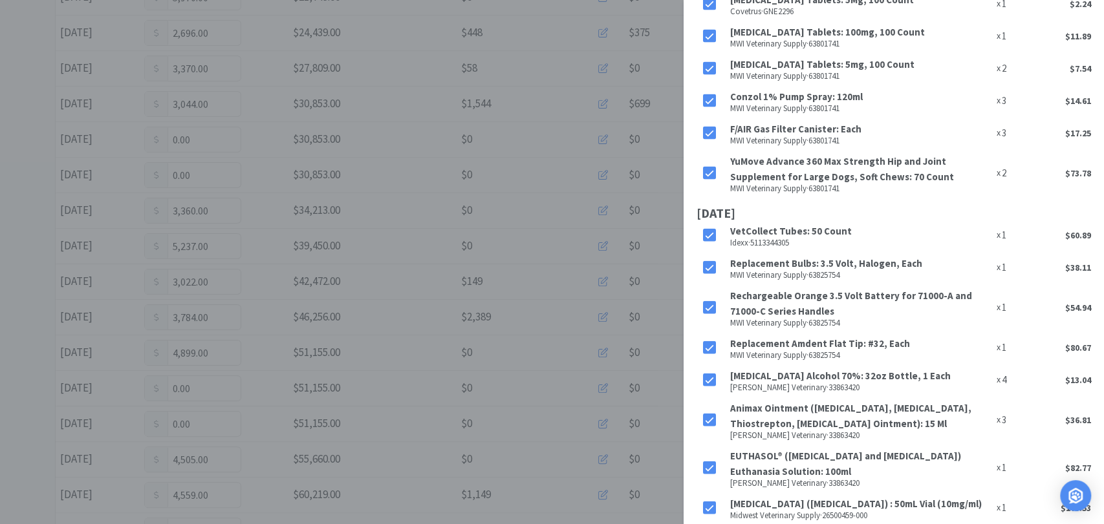
click at [715, 301] on label at bounding box center [714, 307] width 22 height 13
drag, startPoint x: 709, startPoint y: 237, endPoint x: 719, endPoint y: 208, distance: 30.7
click at [709, 344] on icon at bounding box center [709, 348] width 9 height 9
click at [706, 264] on icon at bounding box center [709, 268] width 9 height 9
click at [710, 232] on icon at bounding box center [709, 236] width 9 height 9
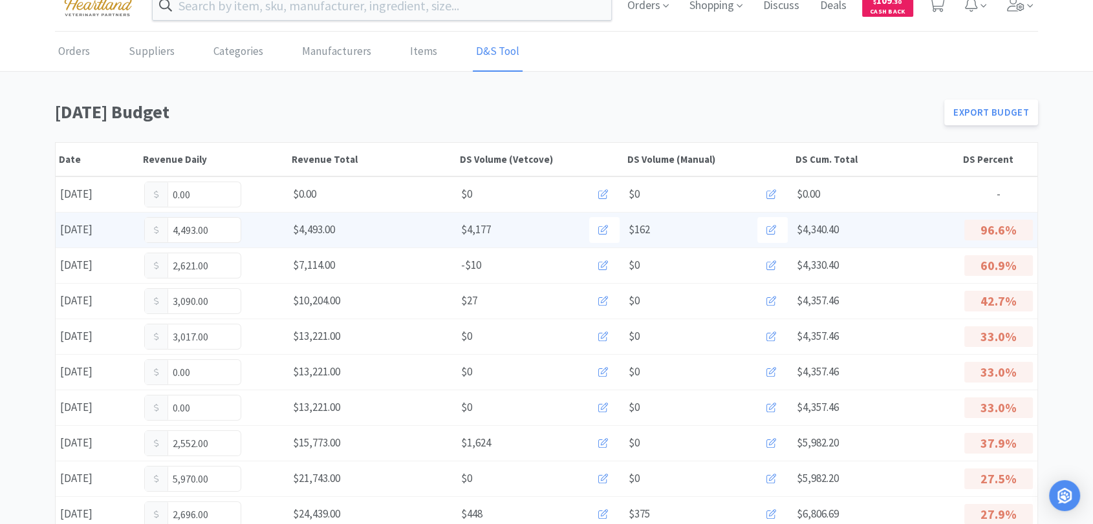
scroll to position [0, 0]
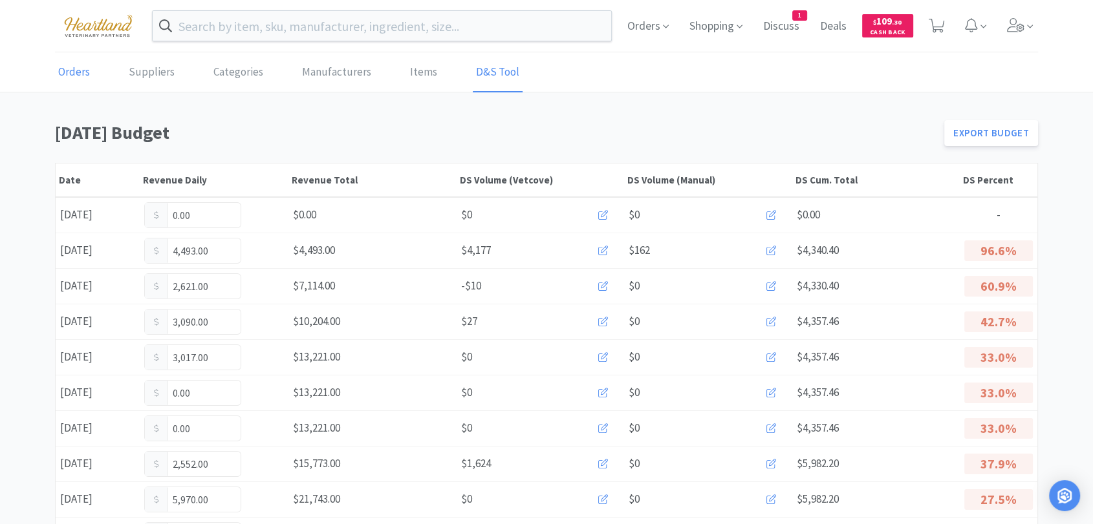
click at [62, 70] on link "Orders" at bounding box center [74, 72] width 38 height 39
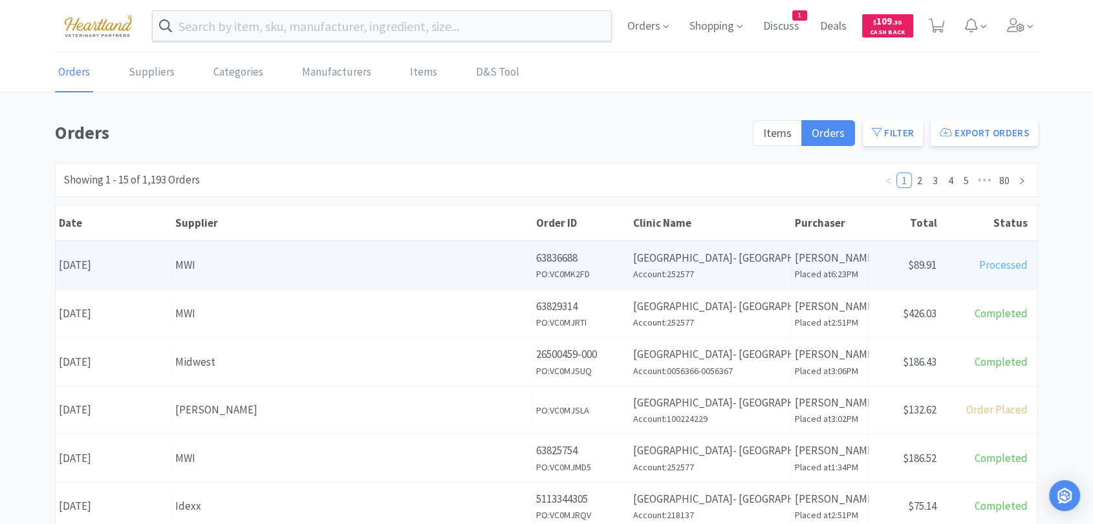
click at [198, 269] on div "MWI" at bounding box center [352, 265] width 354 height 17
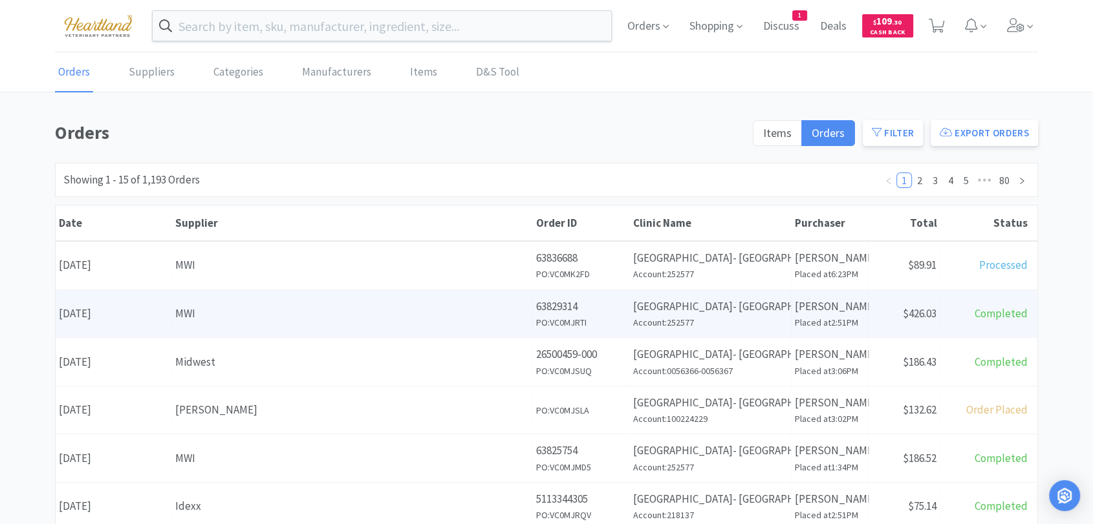
click at [687, 307] on p "[GEOGRAPHIC_DATA]- [GEOGRAPHIC_DATA]" at bounding box center [710, 306] width 155 height 17
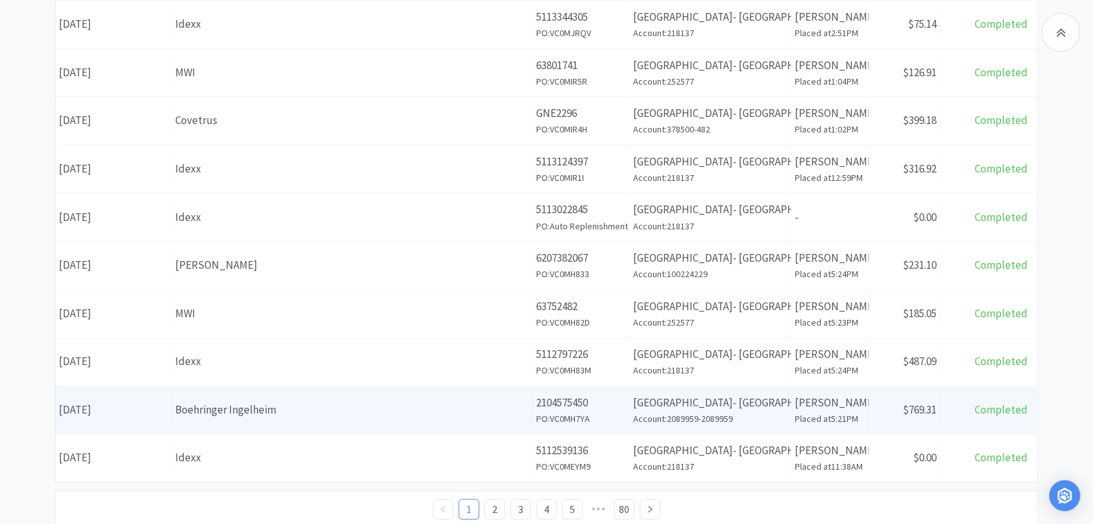
scroll to position [502, 0]
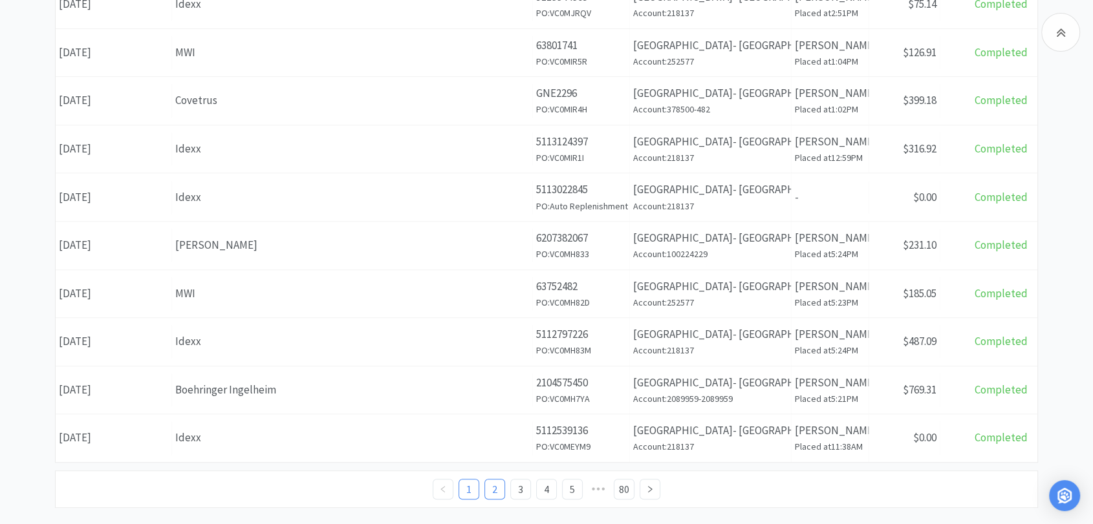
click at [495, 486] on link "2" at bounding box center [494, 489] width 19 height 19
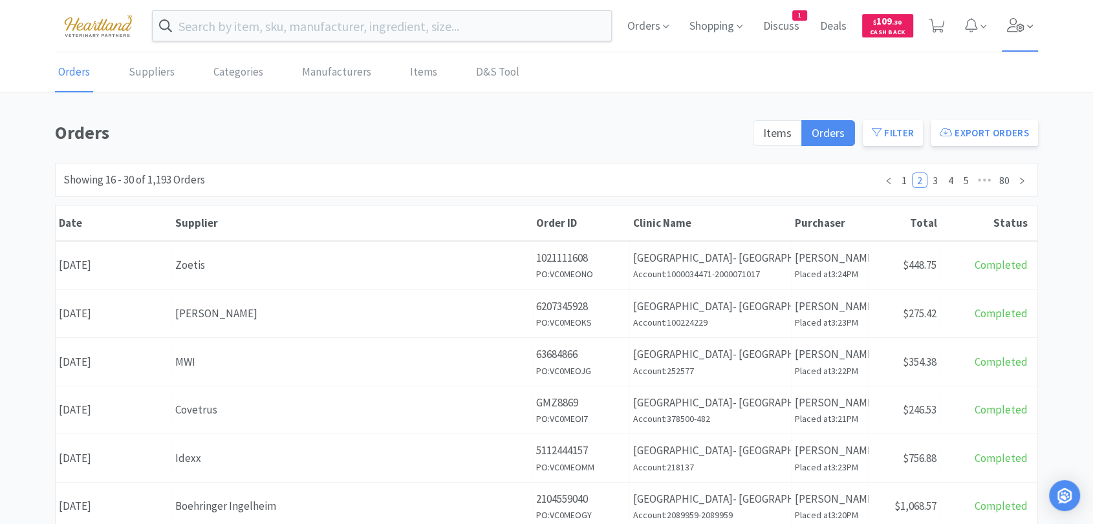
drag, startPoint x: 1011, startPoint y: 27, endPoint x: 1009, endPoint y: 45, distance: 18.2
click at [1012, 27] on icon at bounding box center [1016, 25] width 18 height 14
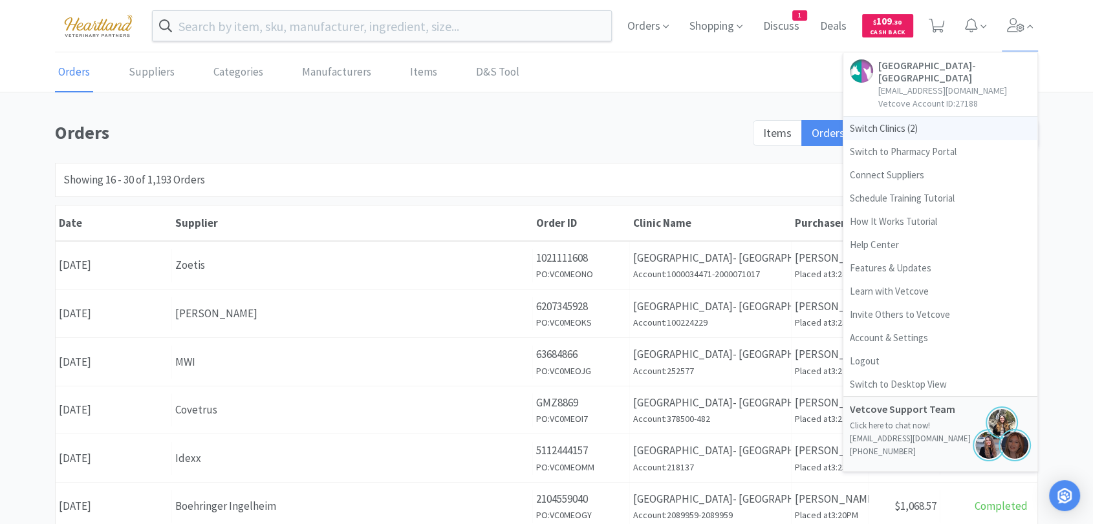
click at [895, 122] on span "Switch Clinics ( 2 )" at bounding box center [940, 128] width 194 height 23
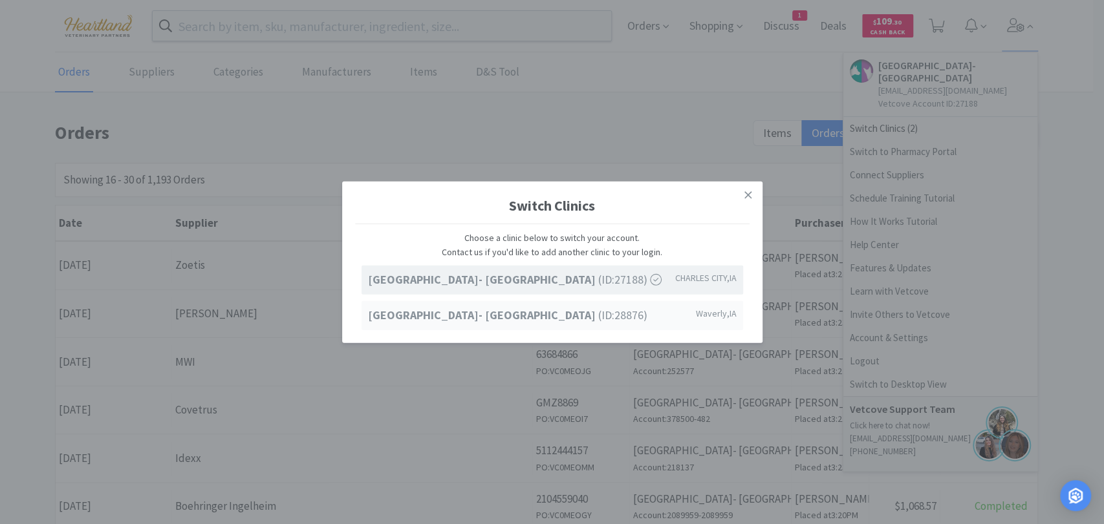
click at [573, 316] on strong "[GEOGRAPHIC_DATA]- [GEOGRAPHIC_DATA]" at bounding box center [483, 315] width 230 height 15
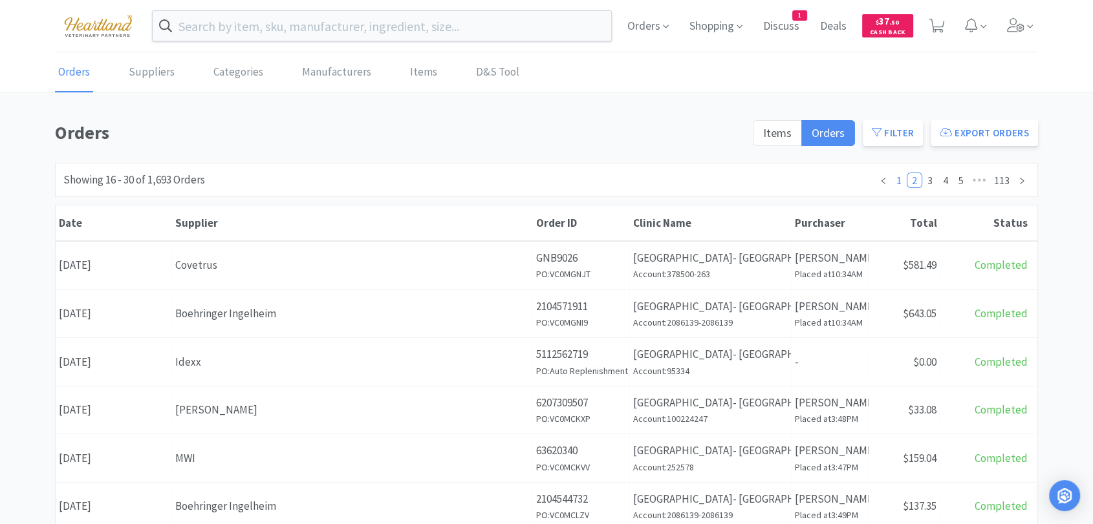
click at [898, 182] on link "1" at bounding box center [899, 180] width 14 height 14
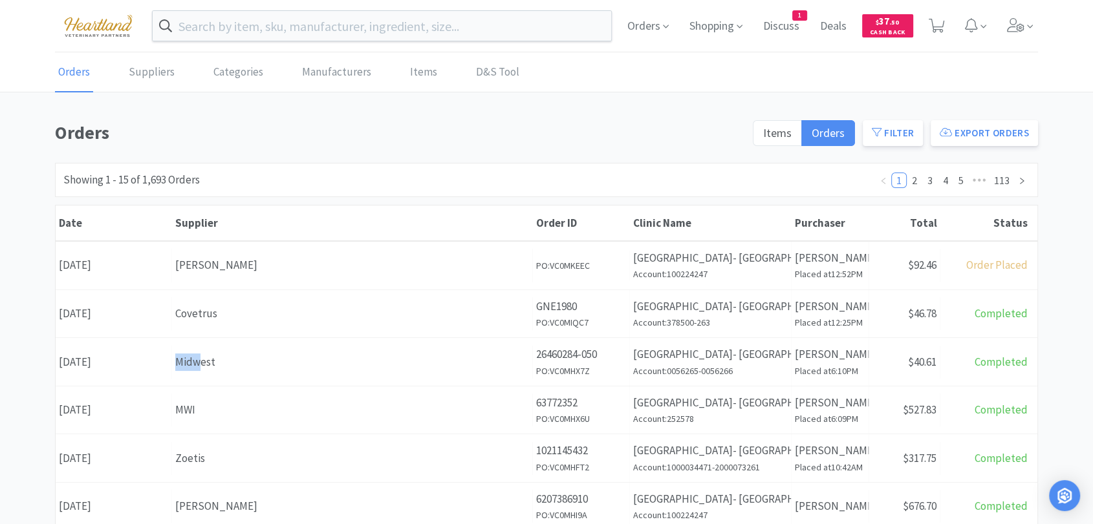
drag, startPoint x: 185, startPoint y: 362, endPoint x: 204, endPoint y: 363, distance: 18.8
click at [202, 363] on div "Midwest" at bounding box center [352, 362] width 354 height 17
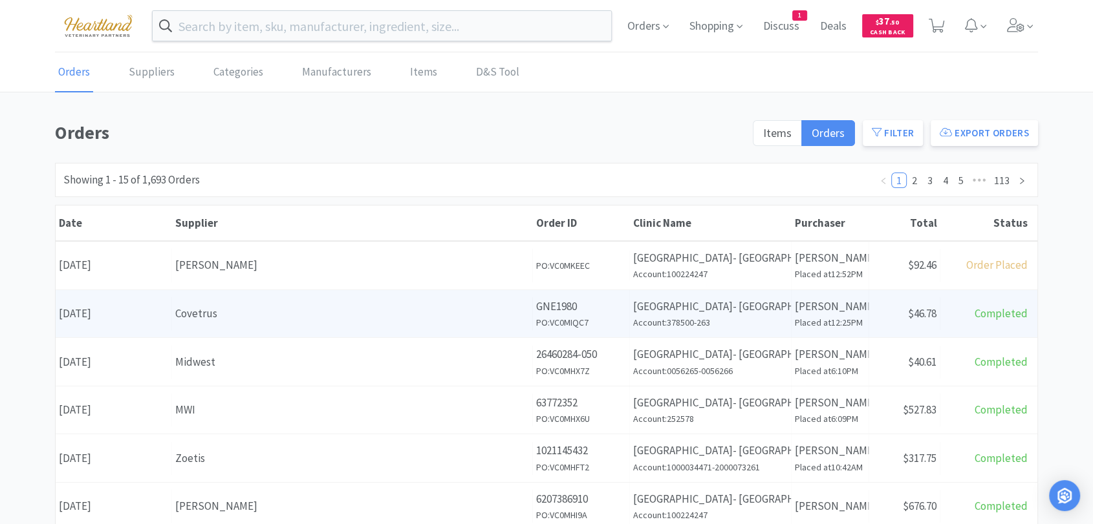
click at [308, 322] on div "Supplier Covetrus" at bounding box center [352, 313] width 361 height 33
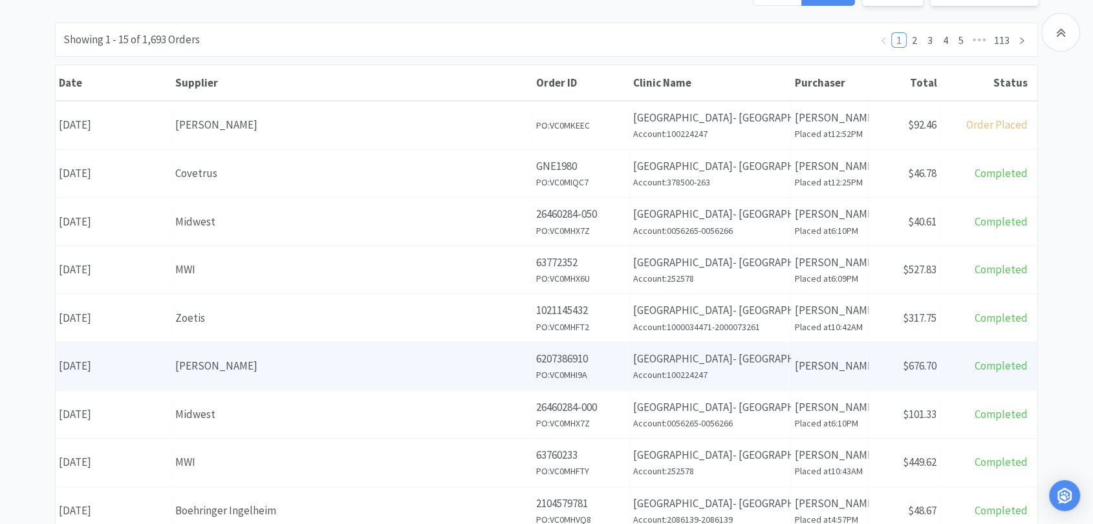
scroll to position [144, 0]
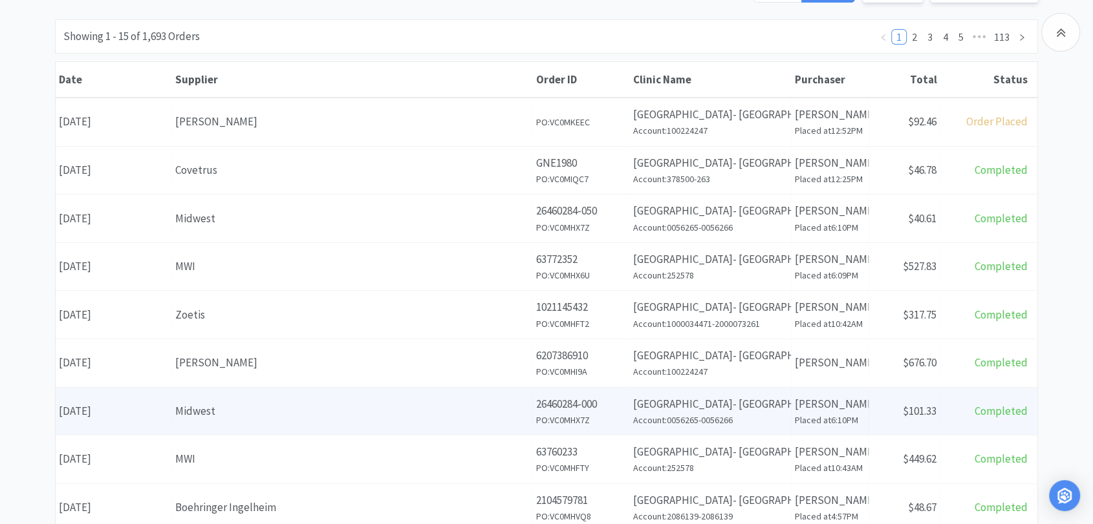
click at [753, 402] on p "[GEOGRAPHIC_DATA]- [GEOGRAPHIC_DATA]" at bounding box center [710, 404] width 155 height 17
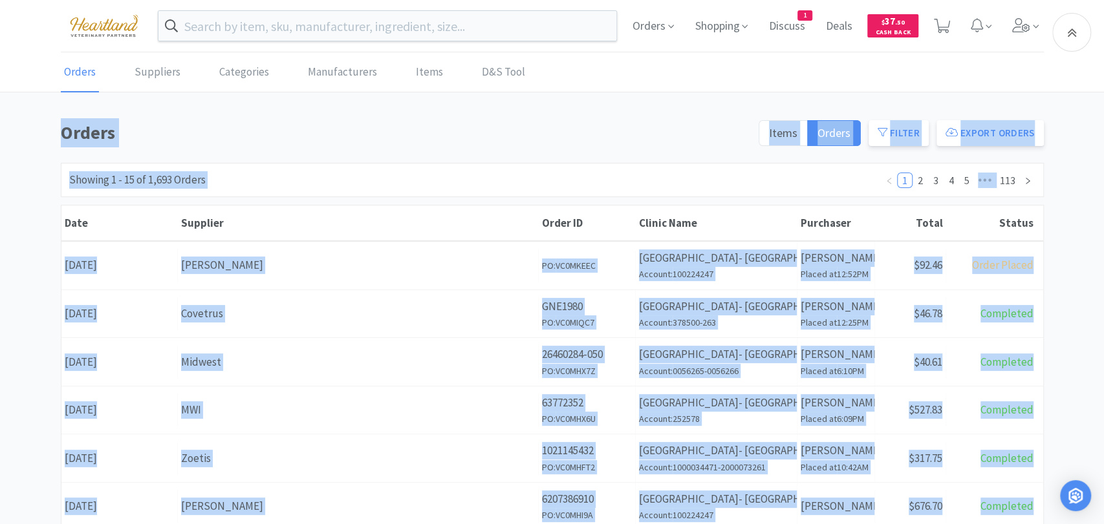
click at [753, 402] on body "Orders Shopping Discuss Discuss 1 Deals Deals $ 37 . 50 Cash Back Orders Suppli…" at bounding box center [552, 262] width 1104 height 524
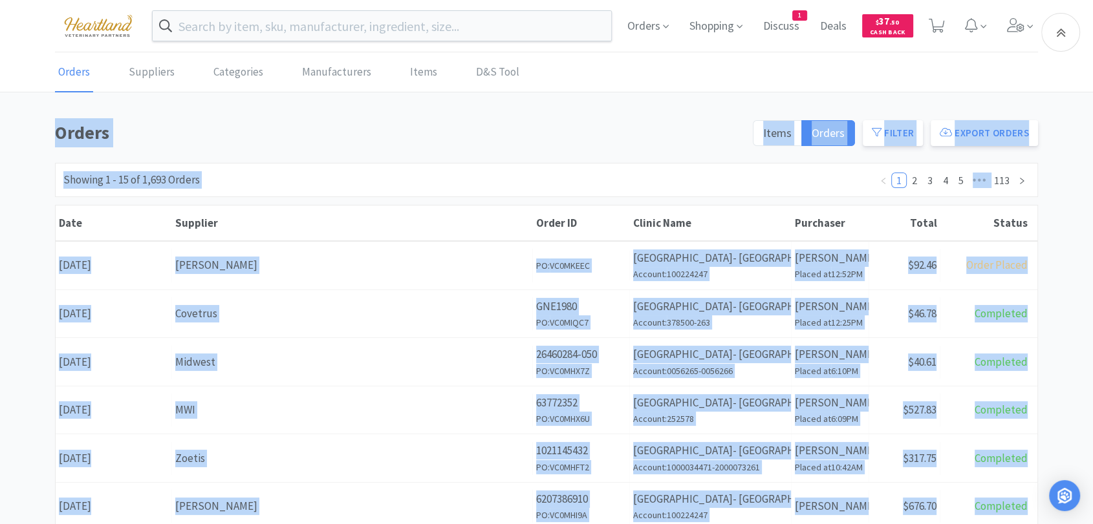
scroll to position [144, 0]
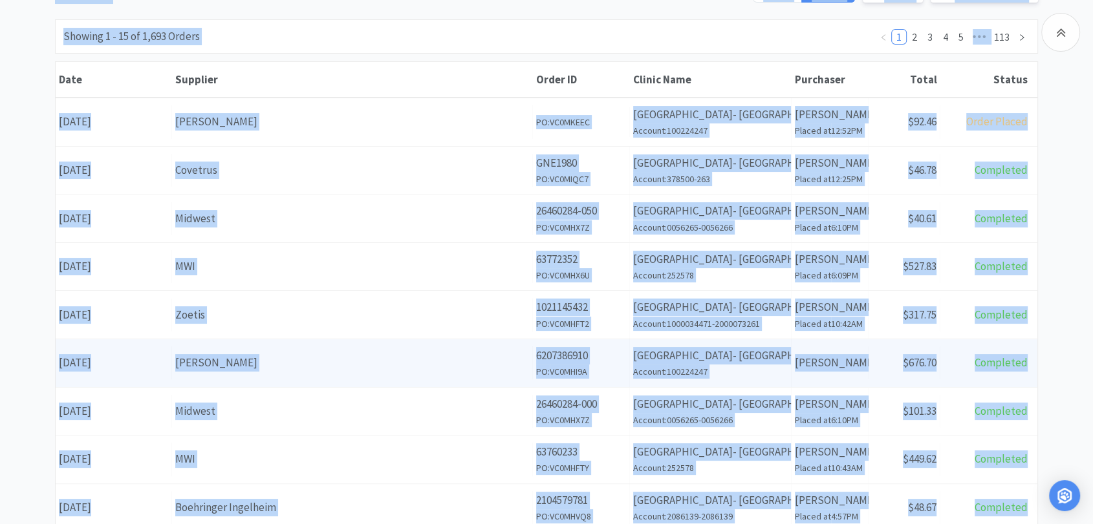
click at [542, 356] on p "6207386910" at bounding box center [581, 355] width 90 height 17
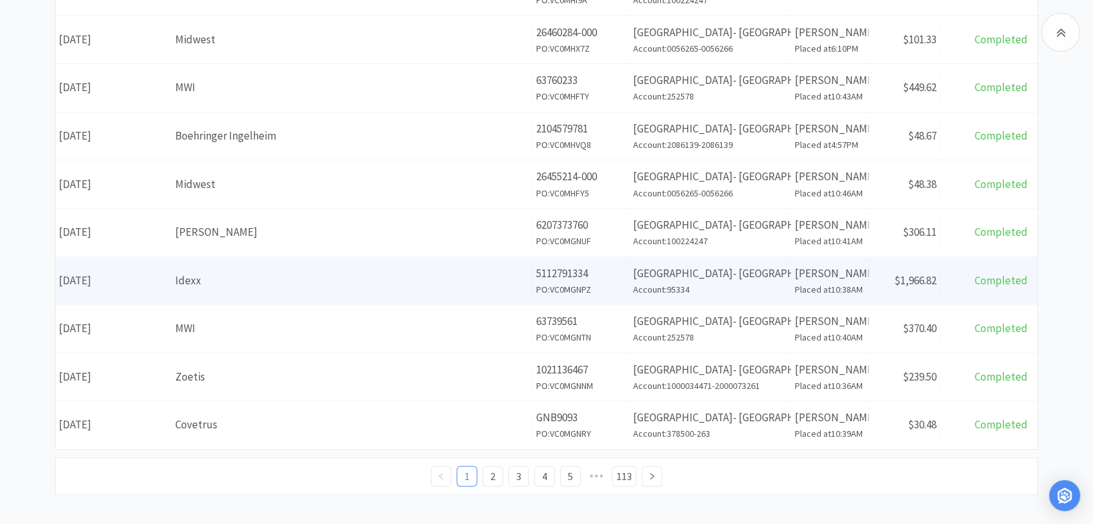
scroll to position [523, 0]
